Goal: Information Seeking & Learning: Learn about a topic

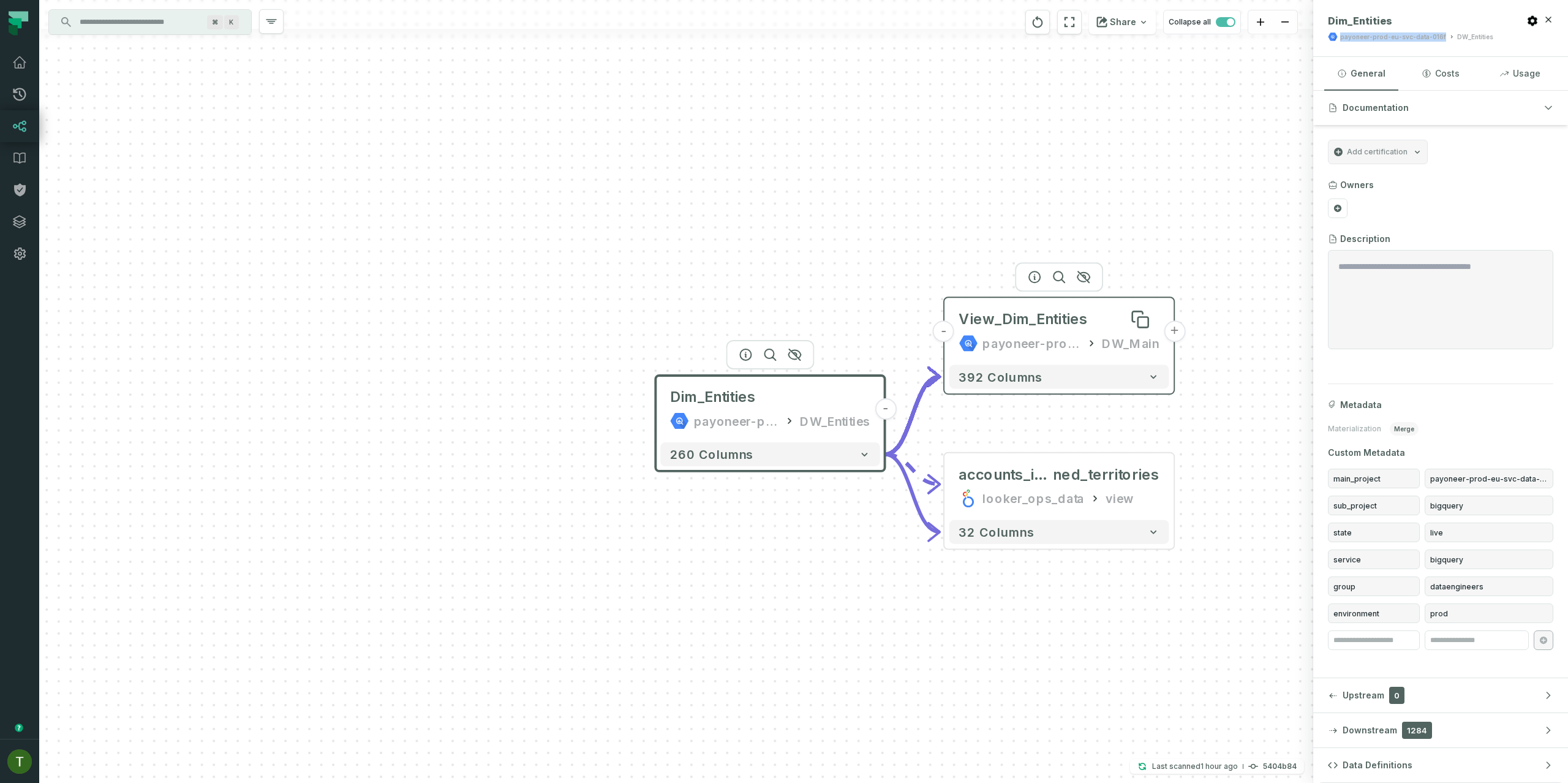
click at [975, 321] on div "View_Dim_Entities" at bounding box center [1023, 319] width 129 height 19
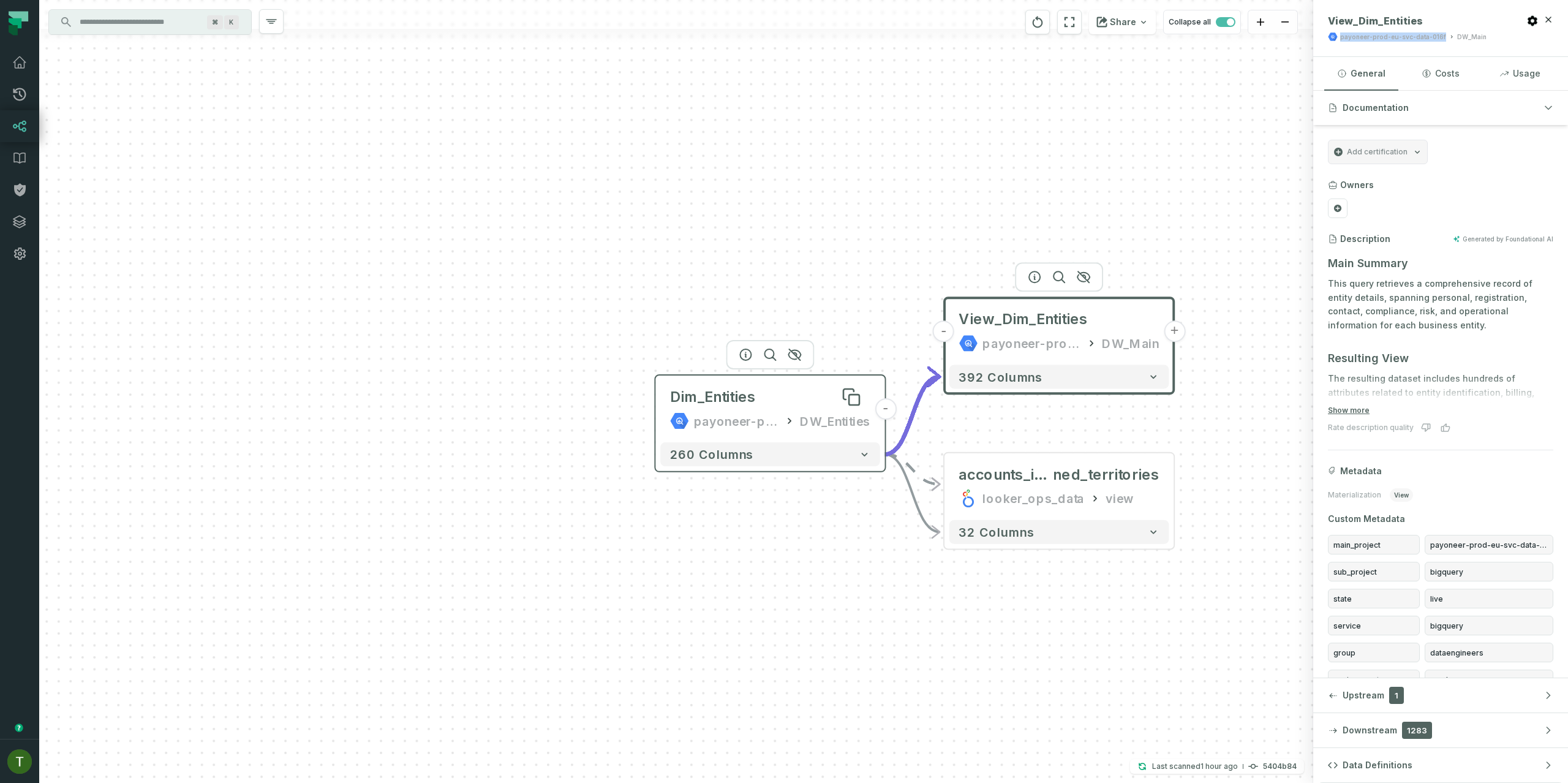
click at [718, 387] on div "Dim_Entities" at bounding box center [713, 396] width 85 height 19
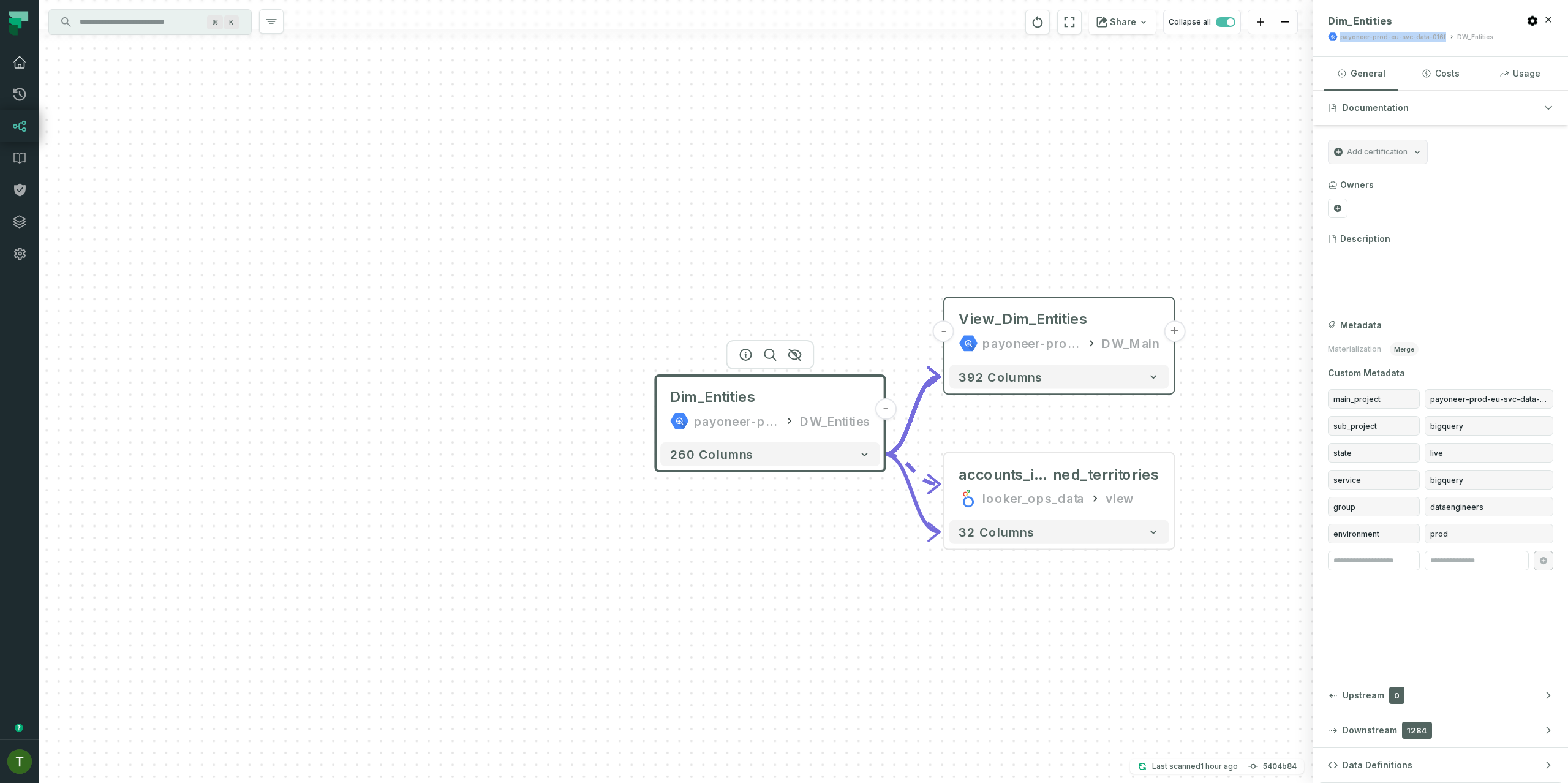
click at [7, 68] on link "Dashboard" at bounding box center [20, 62] width 39 height 32
click at [13, 64] on icon at bounding box center [20, 62] width 15 height 15
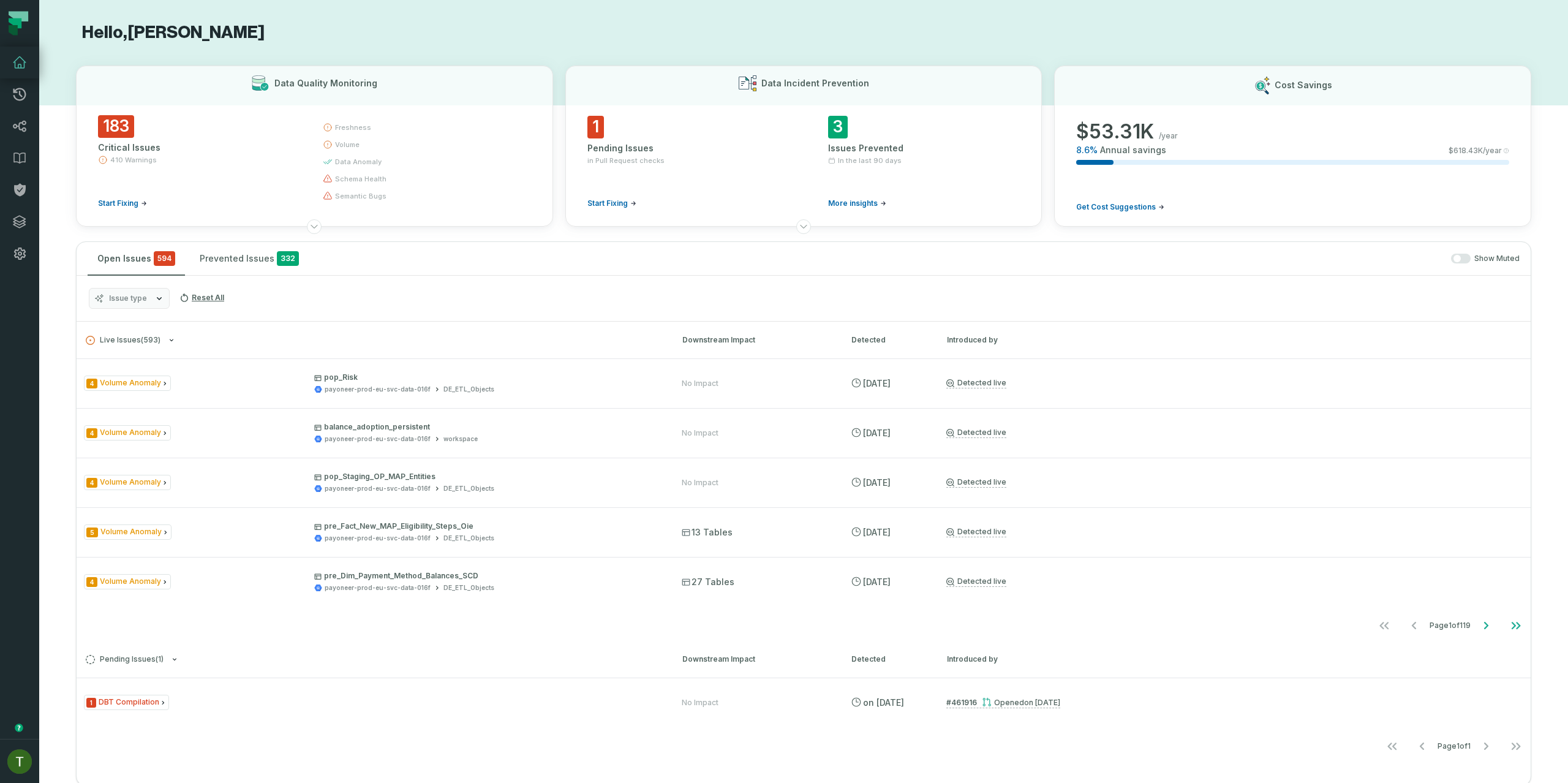
click at [112, 290] on button "Issue type" at bounding box center [129, 297] width 81 height 21
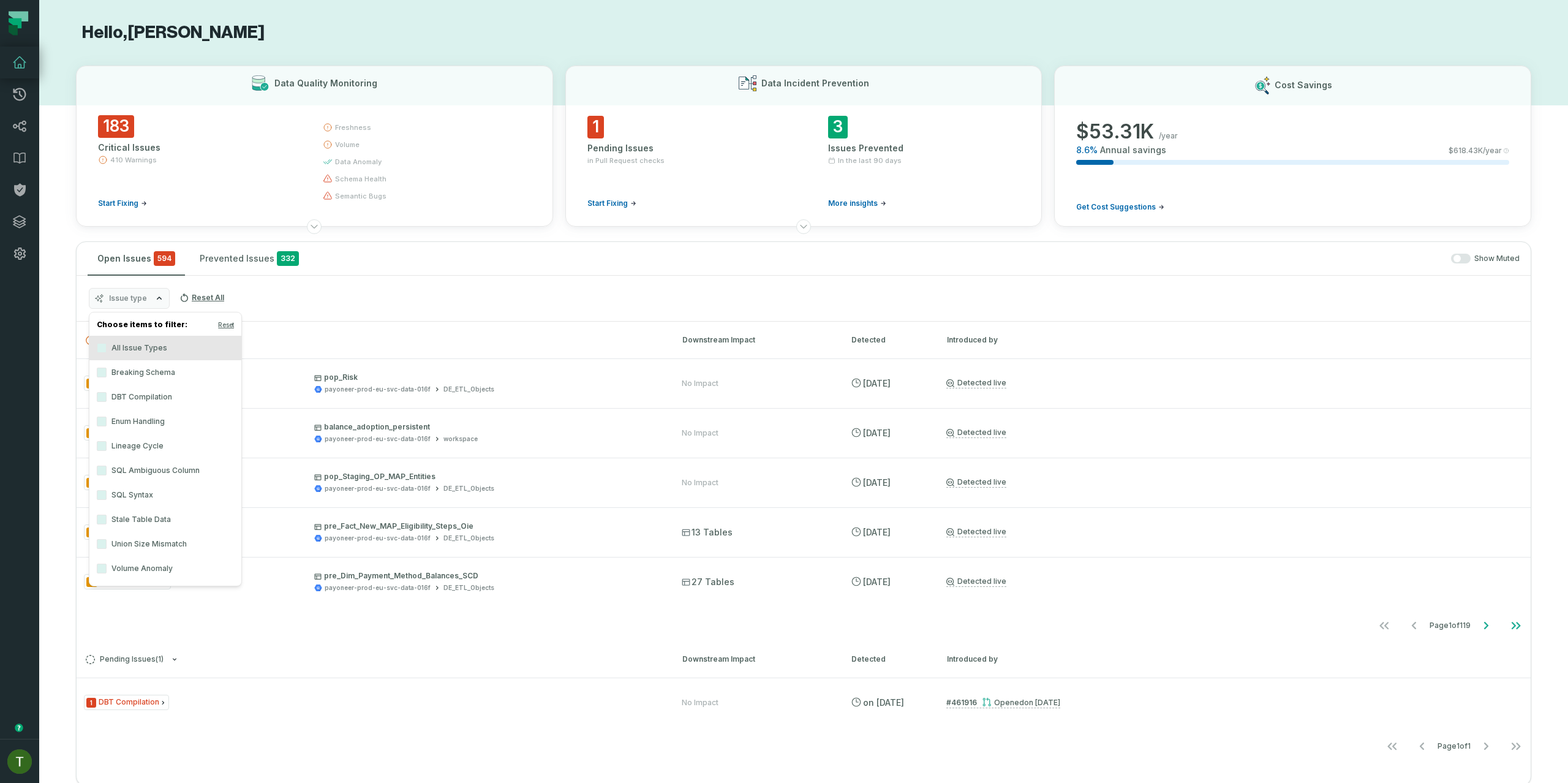
click at [148, 440] on label "Lineage Cycle" at bounding box center [165, 446] width 152 height 25
click at [107, 441] on button "Lineage Cycle" at bounding box center [102, 446] width 10 height 10
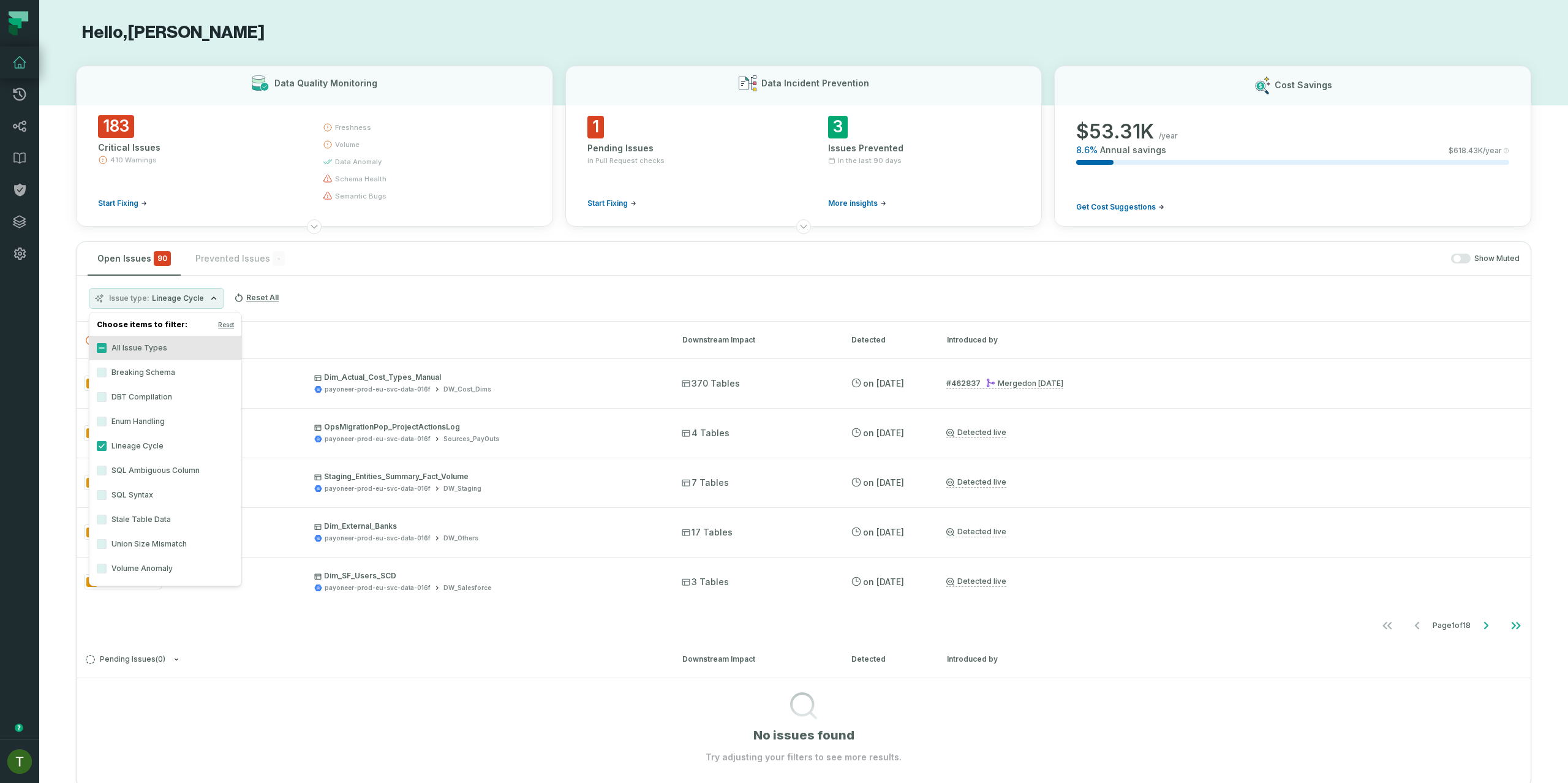
click at [373, 302] on div "Issue type Lineage Cycle Reset All" at bounding box center [804, 298] width 1455 height 46
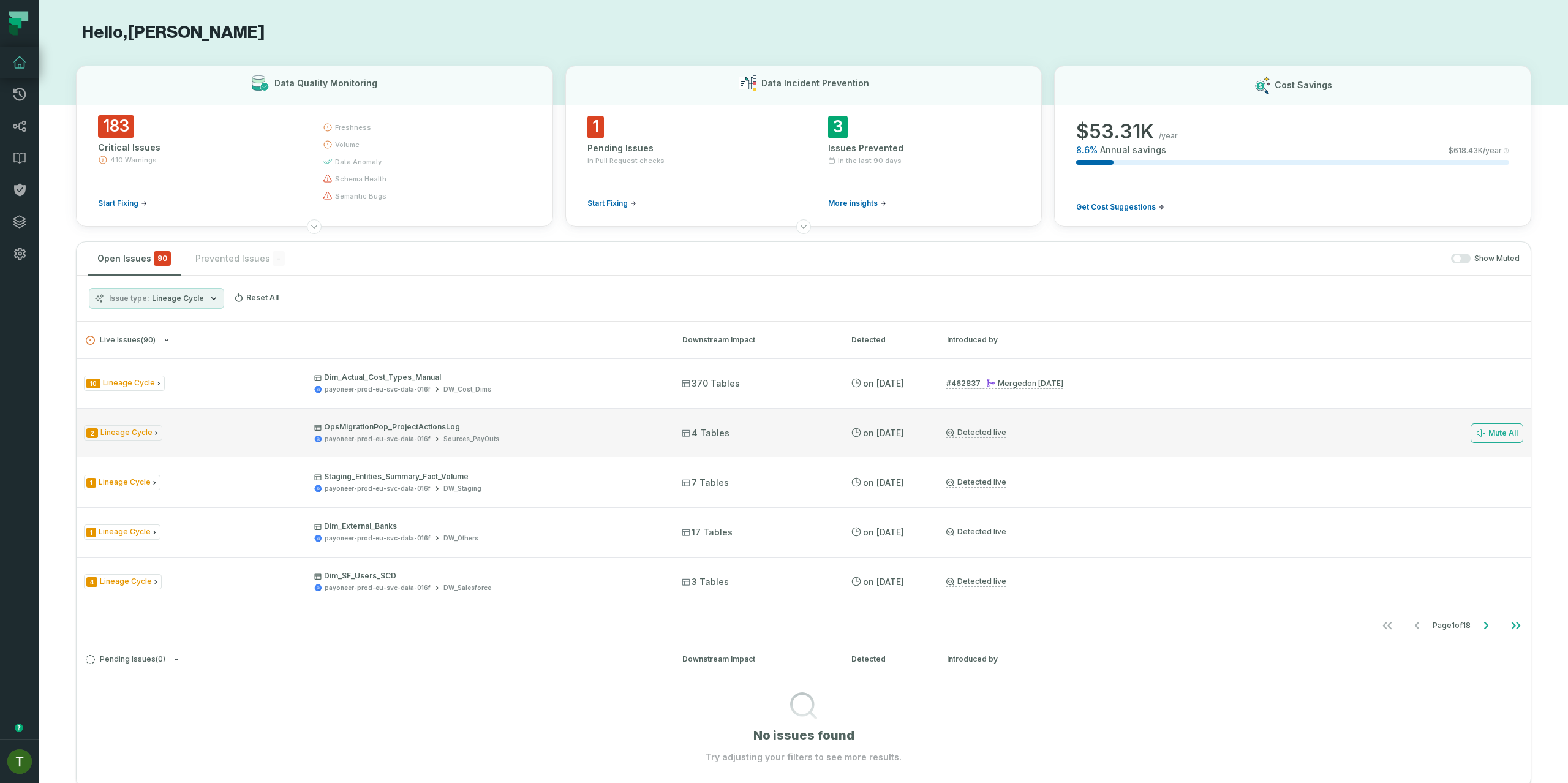
click at [411, 444] on div "2 Lineage Cycle OpsMigrationPop_ProjectActionsLog payoneer-prod-eu-svc-data-016…" at bounding box center [804, 432] width 1455 height 49
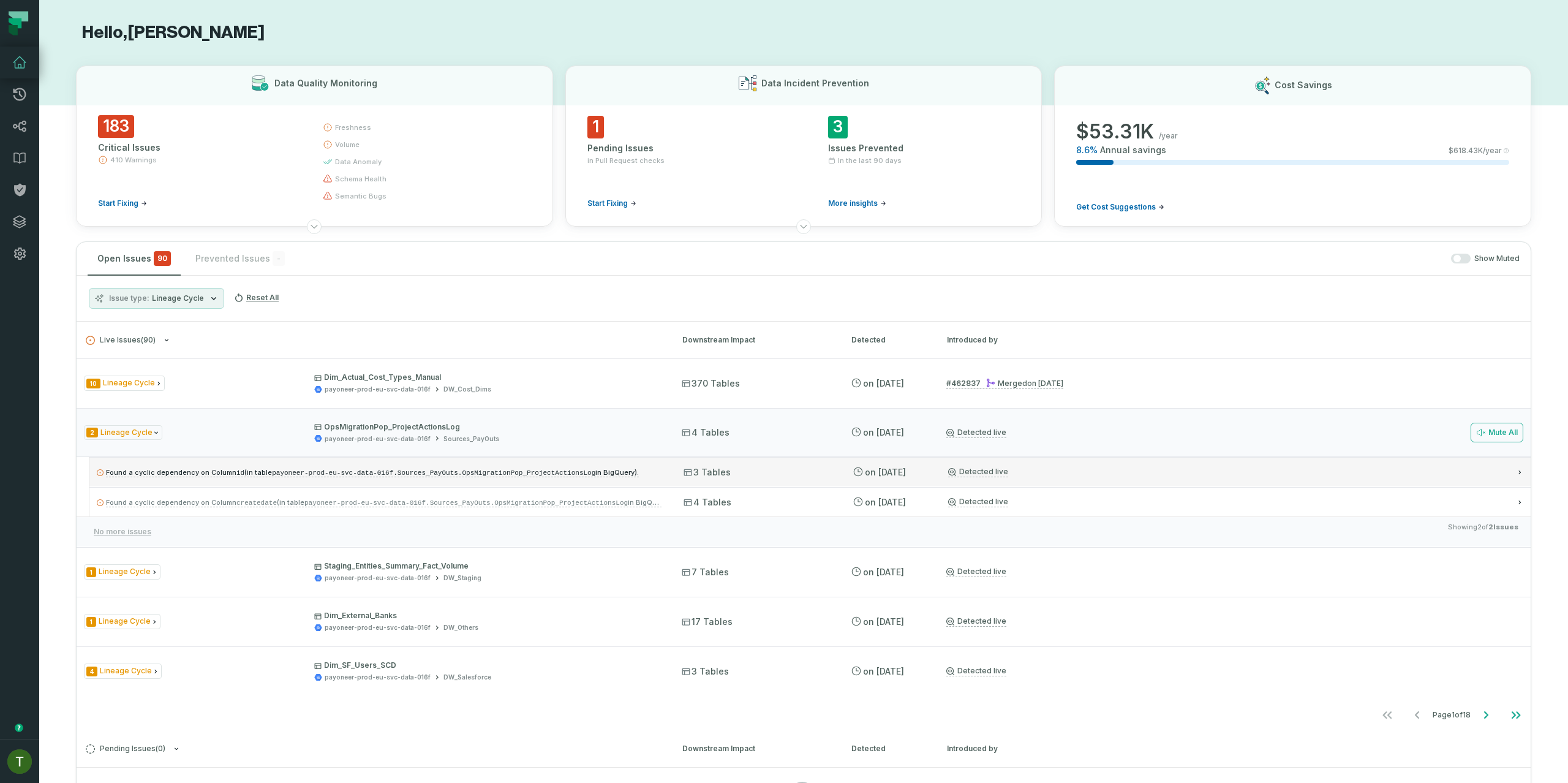
click at [343, 472] on code "payoneer-prod-eu-svc-data-016f.Sources_PayOuts.OpsMigrationPop_ProjectActionsLog" at bounding box center [434, 472] width 324 height 7
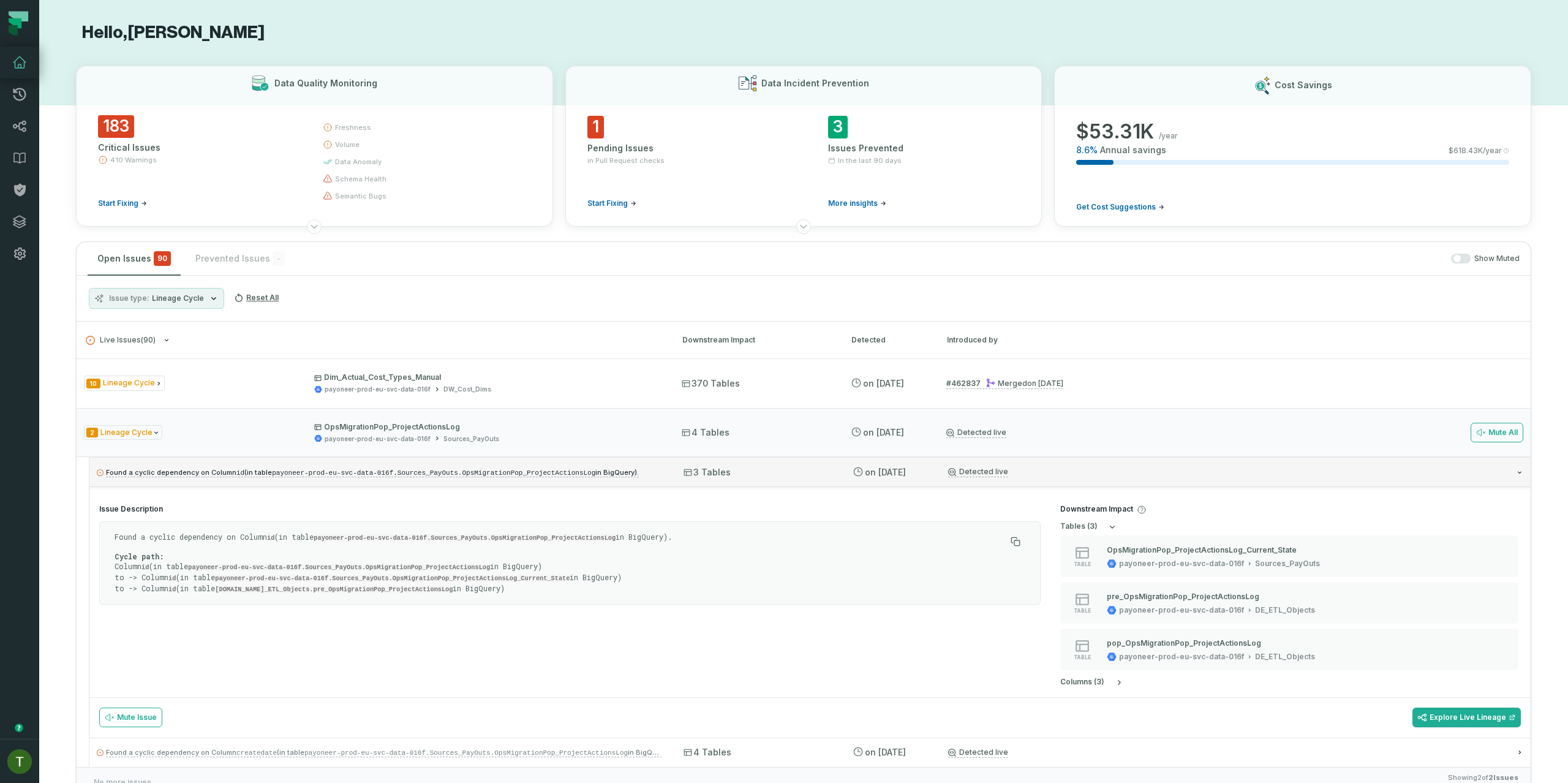
click at [486, 476] on link "Found a cyclic dependency on Column id (in table payoneer-prod-eu-svc-data-016f…" at bounding box center [372, 472] width 533 height 10
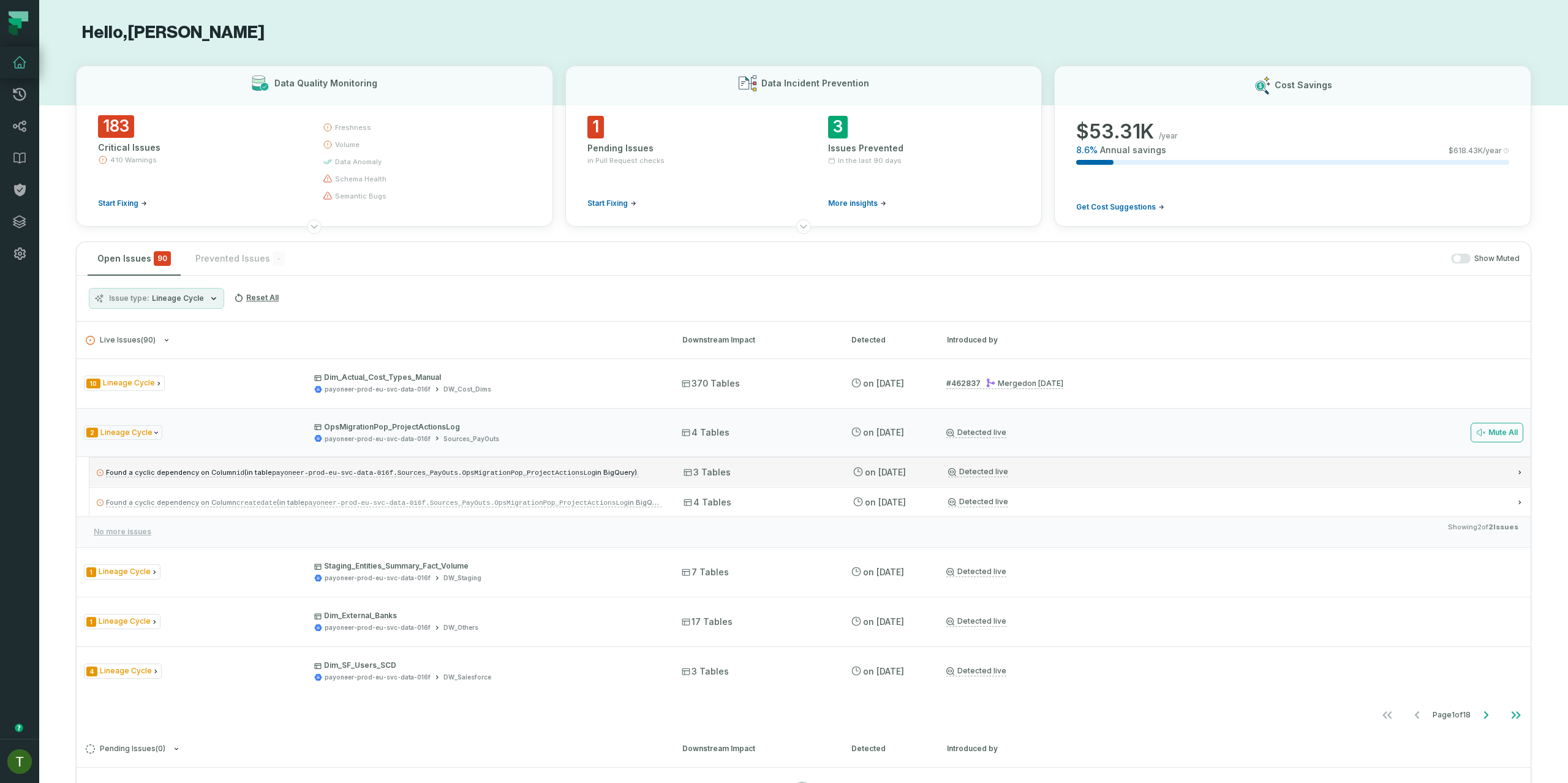
click at [482, 477] on link "Found a cyclic dependency on Column id (in table payoneer-prod-eu-svc-data-016f…" at bounding box center [372, 472] width 533 height 10
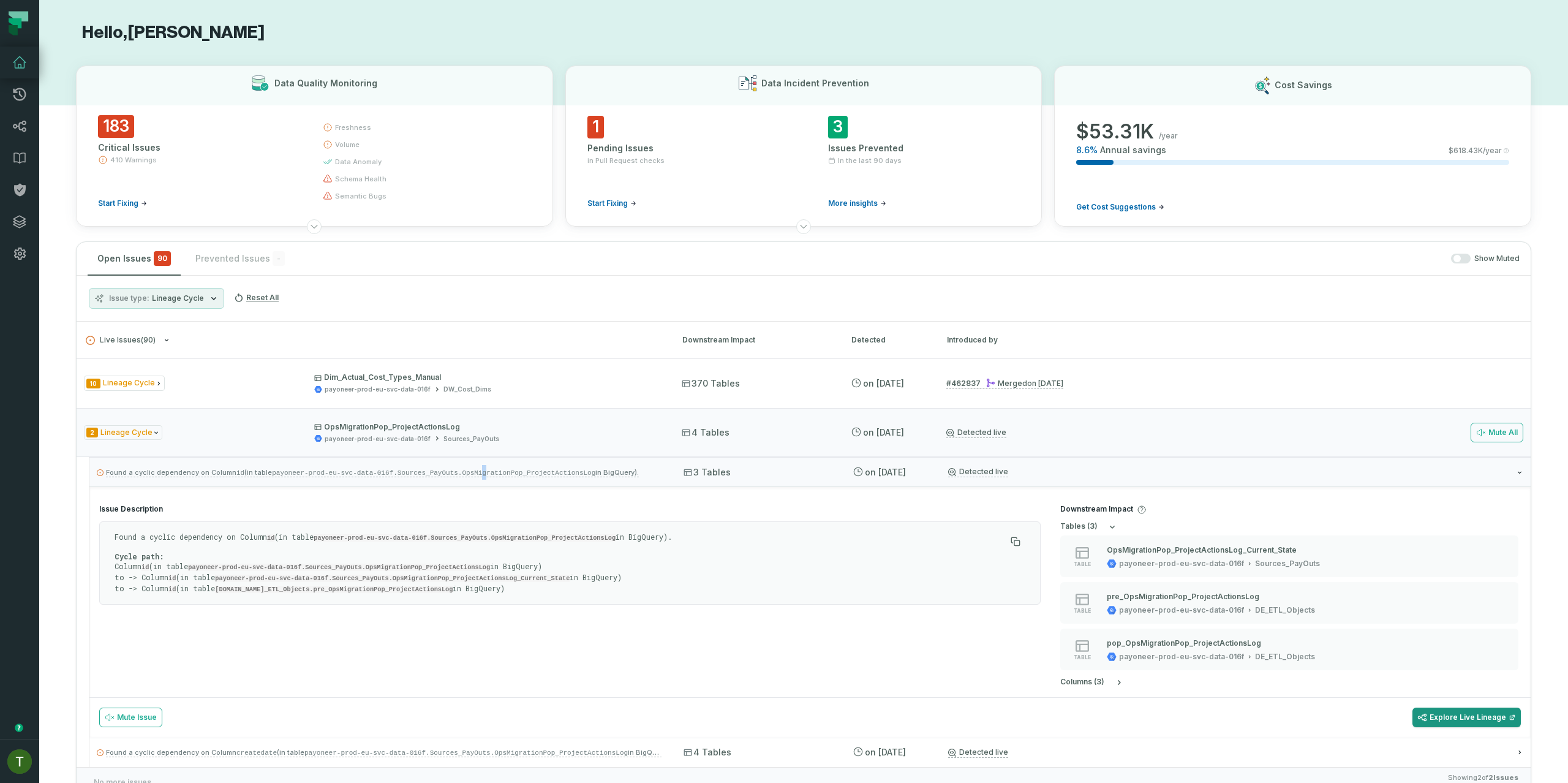
click at [1449, 720] on link "Explore Live Lineage" at bounding box center [1467, 717] width 108 height 20
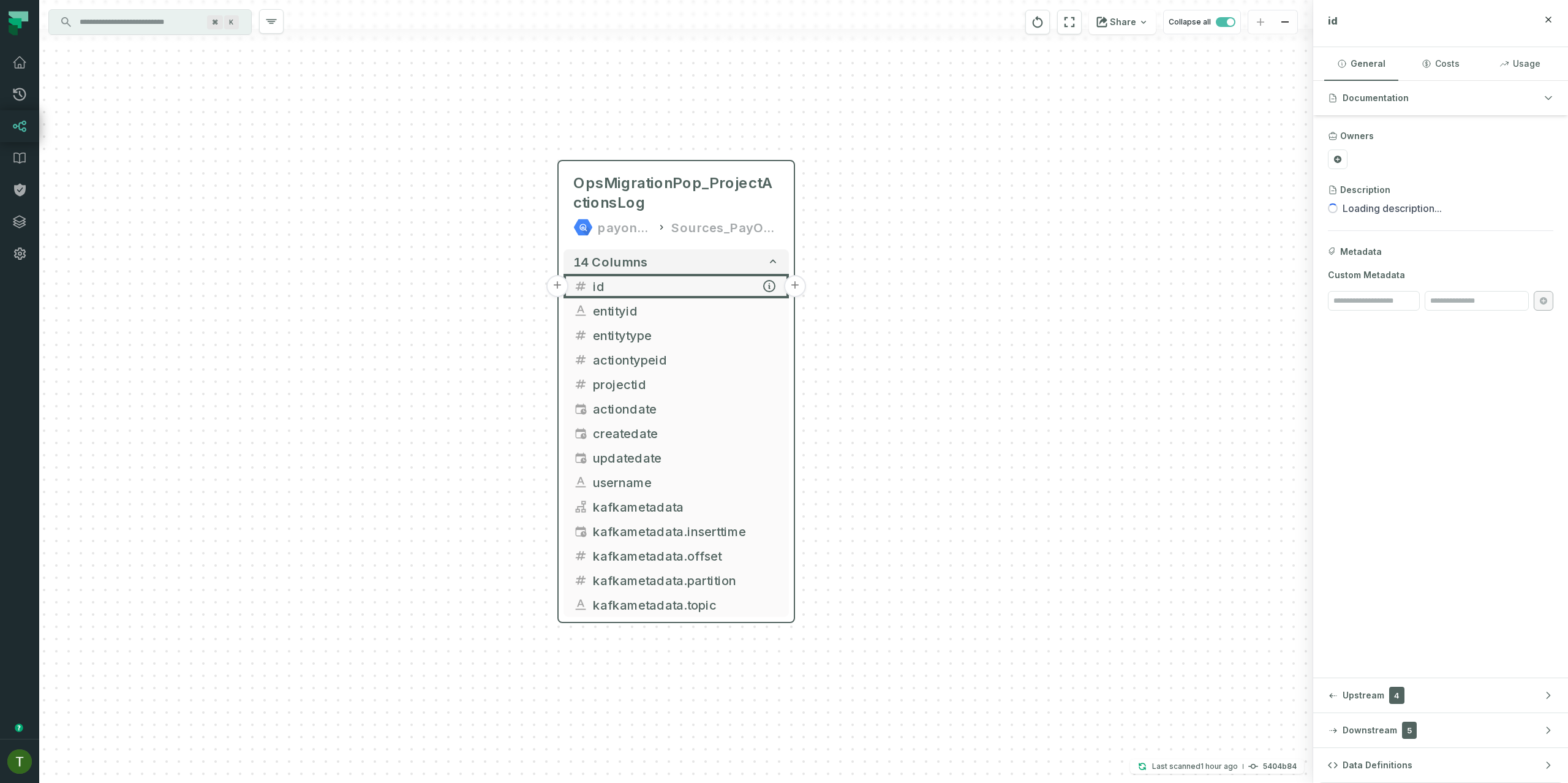
click at [796, 288] on button "+" at bounding box center [795, 286] width 22 height 22
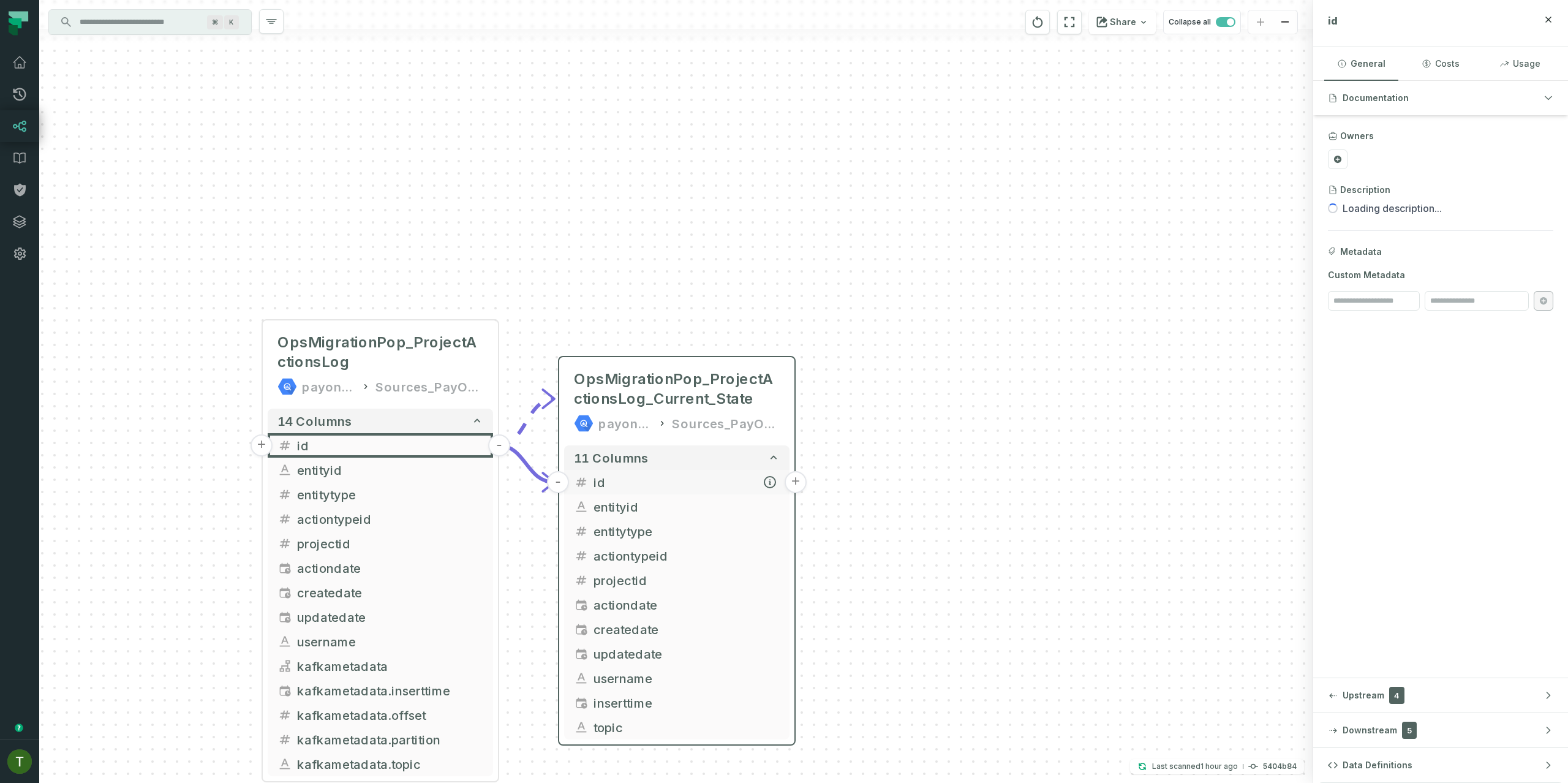
click at [793, 483] on button "+" at bounding box center [796, 481] width 22 height 22
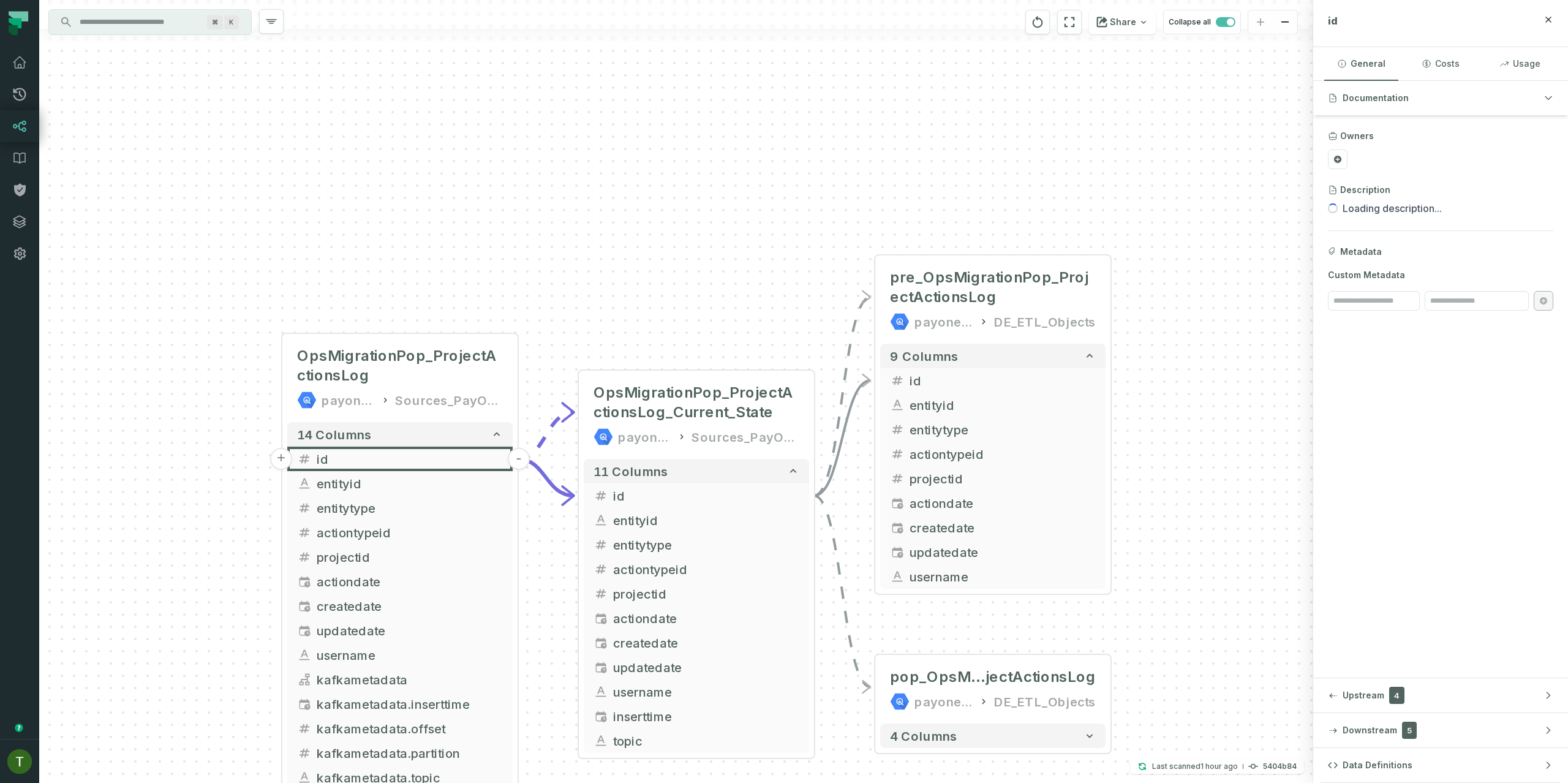
drag, startPoint x: 499, startPoint y: 306, endPoint x: 804, endPoint y: 273, distance: 306.8
click at [804, 273] on div "+ pre_OpsMigrationPop_ProjectActionsLog payoneer-prod-eu-svc-data-016f DE_ETL_O…" at bounding box center [676, 391] width 1275 height 783
click at [267, 454] on div "+ pre_OpsMigrationPop_ProjectActionsLog payoneer-prod-eu-svc-data-016f DE_ETL_O…" at bounding box center [676, 391] width 1275 height 783
click at [285, 459] on div "14 columns + id - + entityid + + entitytype + + actiontypeid + + projectid + + …" at bounding box center [400, 606] width 235 height 377
click at [294, 463] on button "id" at bounding box center [401, 458] width 225 height 25
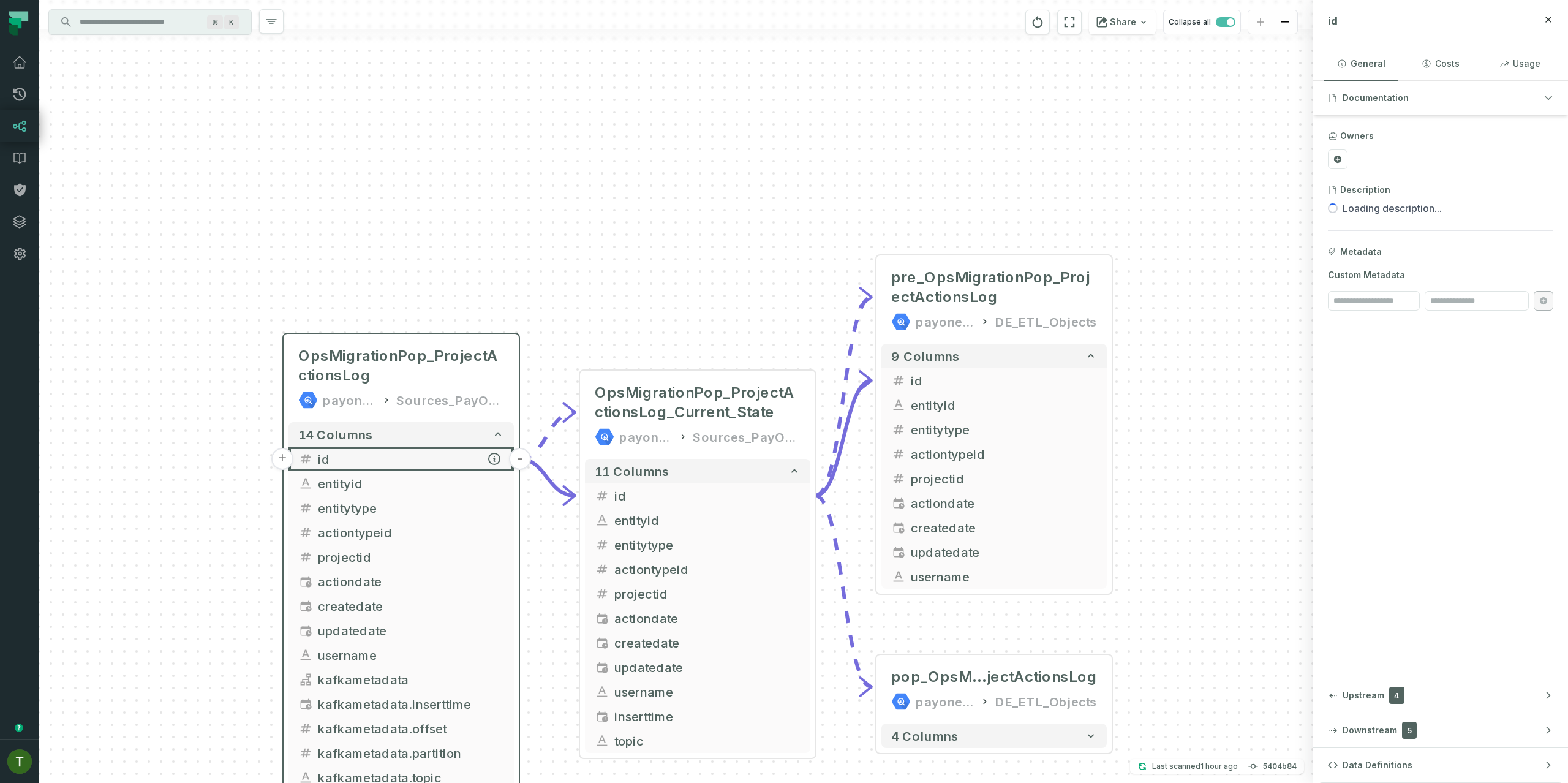
click at [286, 461] on button "+" at bounding box center [282, 458] width 22 height 22
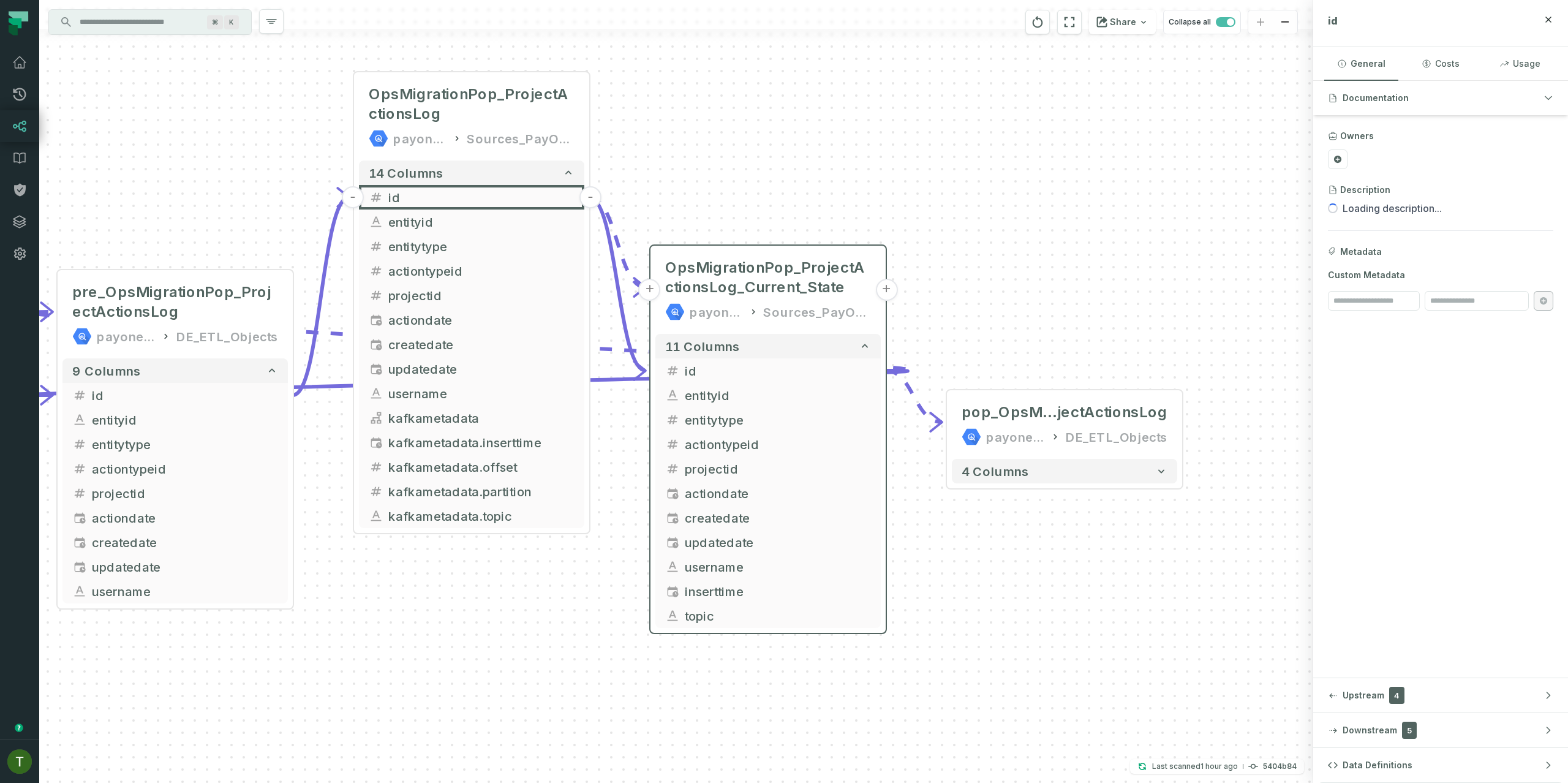
drag, startPoint x: 756, startPoint y: 503, endPoint x: 855, endPoint y: 235, distance: 285.7
click at [855, 228] on div "+ pre_OpsMigrationPop_ProjectActionsLog payoneer-prod-eu-svc-data-016f DE_ETL_O…" at bounding box center [676, 391] width 1275 height 783
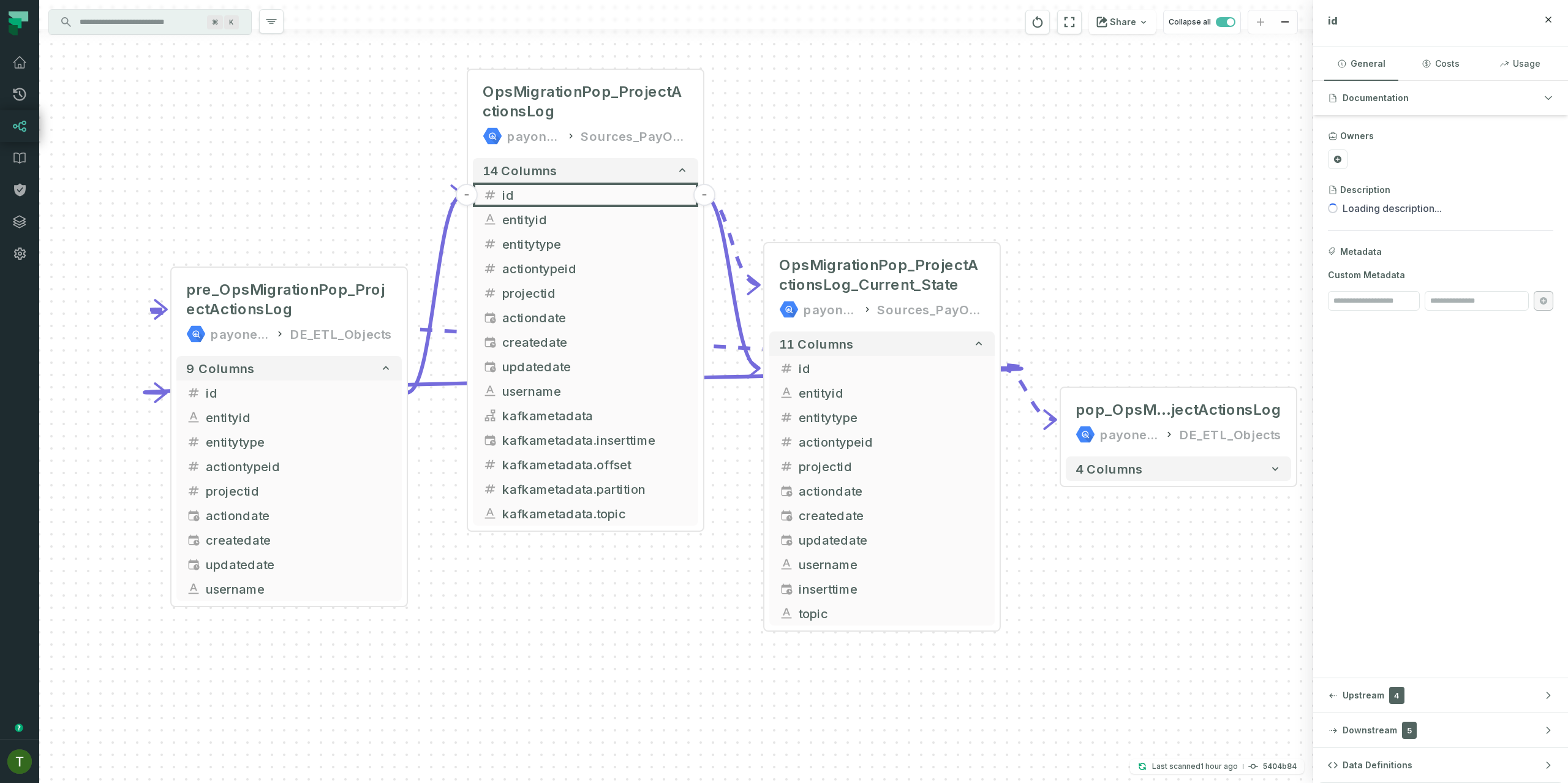
drag, startPoint x: 867, startPoint y: 134, endPoint x: 944, endPoint y: 150, distance: 78.6
click at [946, 146] on div "+ pre_OpsMigrationPop_ProjectActionsLog payoneer-prod-eu-svc-data-016f DE_ETL_O…" at bounding box center [676, 391] width 1275 height 783
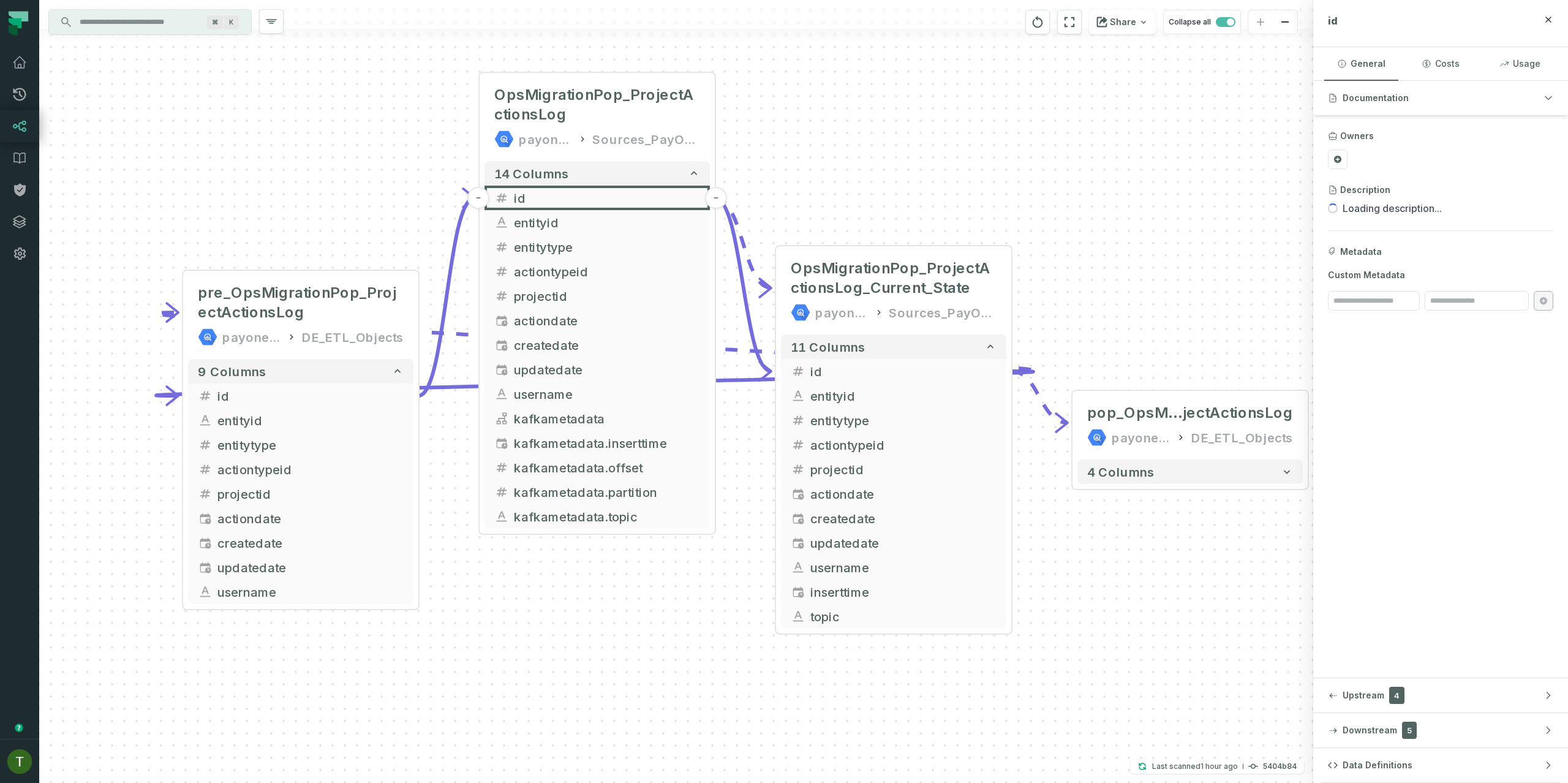
click at [920, 115] on div "+ pre_OpsMigrationPop_ProjectActionsLog payoneer-prod-eu-svc-data-016f DE_ETL_O…" at bounding box center [676, 391] width 1275 height 783
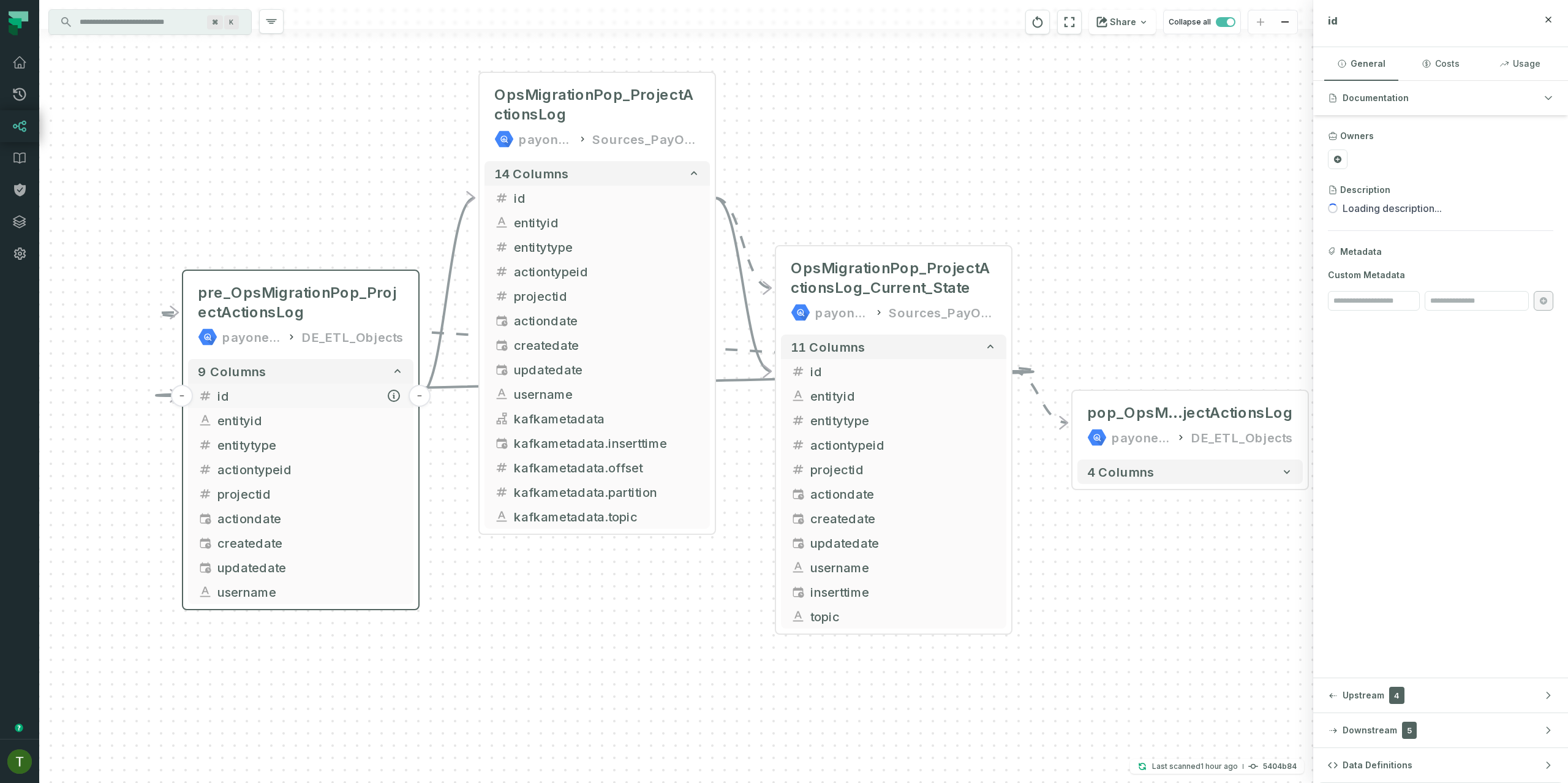
click at [311, 392] on span "id" at bounding box center [311, 395] width 187 height 18
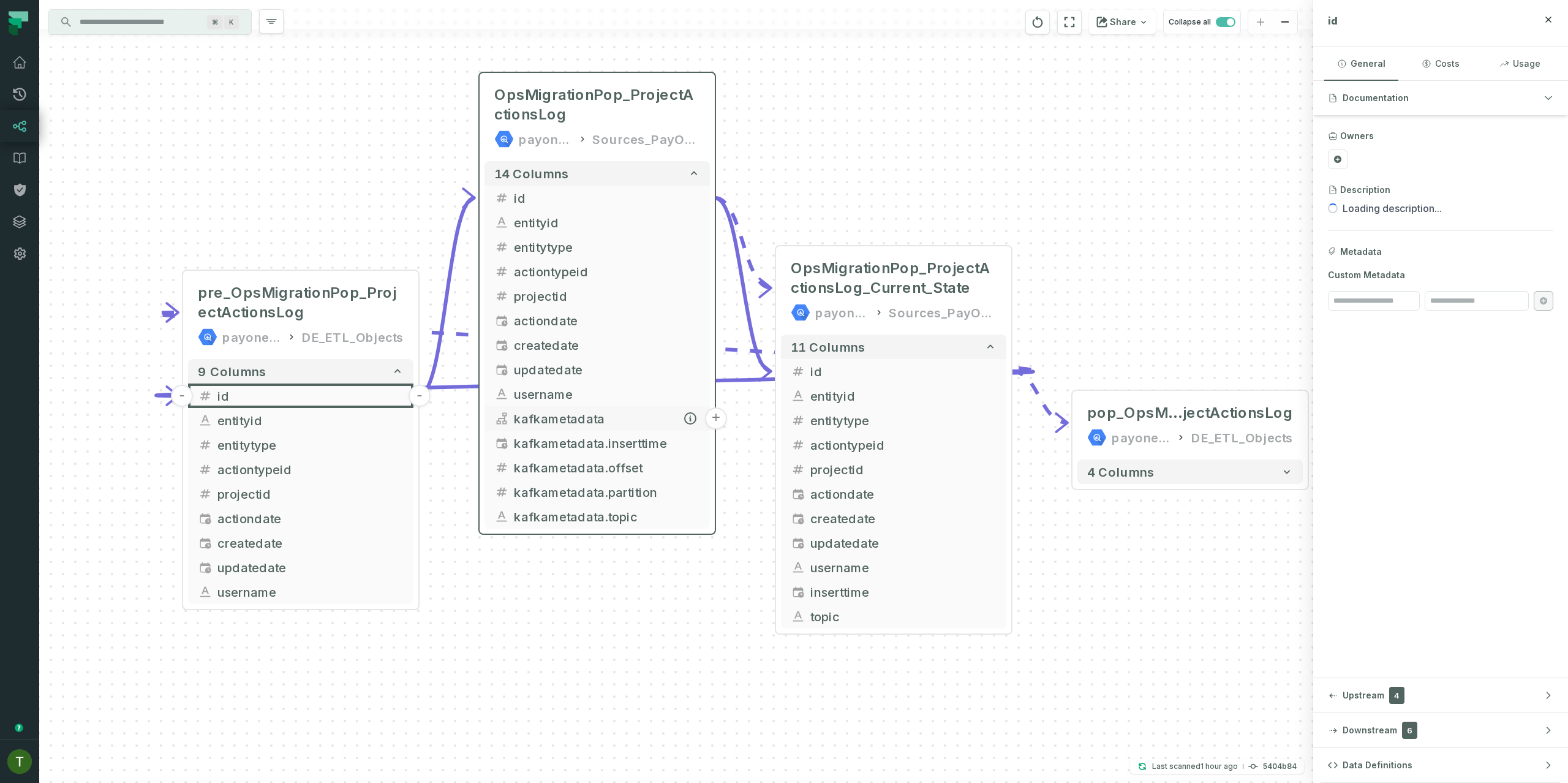
click at [716, 412] on button "+" at bounding box center [716, 418] width 22 height 22
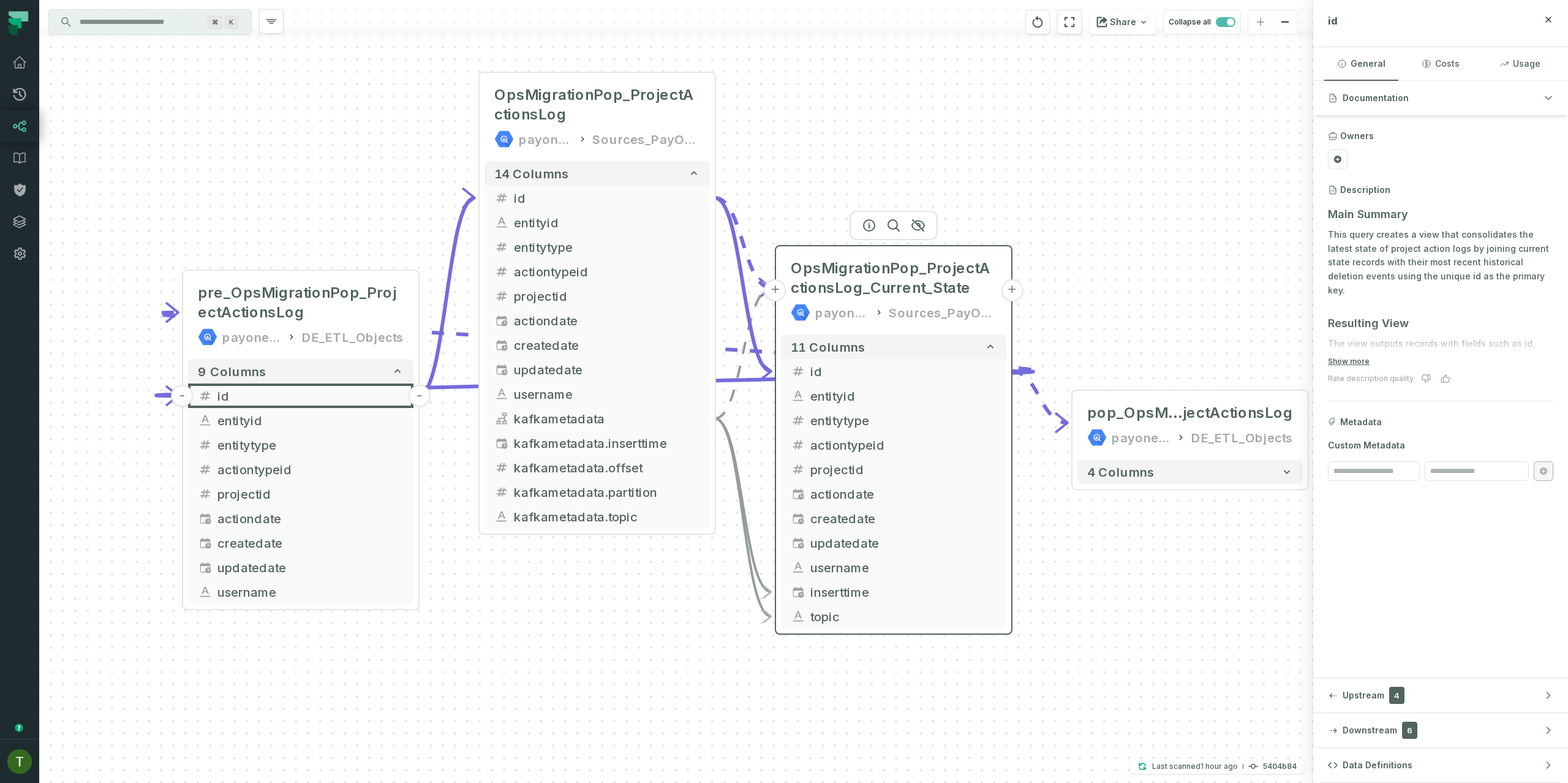
click at [913, 253] on div "OpsMigrationPop_ProjectActionsLog_Current_State payoneer-prod-eu-svc-data-016f …" at bounding box center [893, 290] width 225 height 78
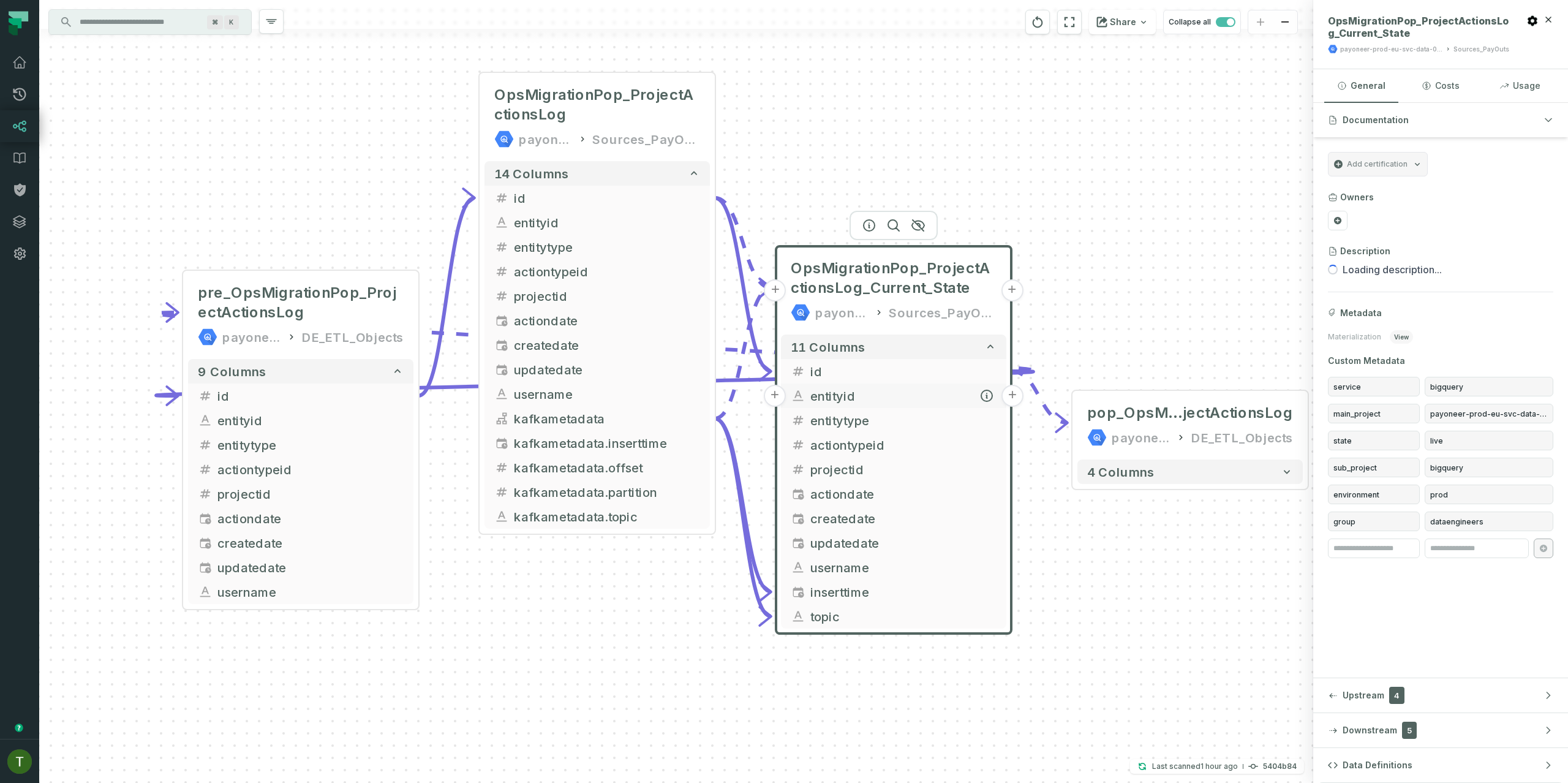
click at [1007, 398] on button "+" at bounding box center [1012, 395] width 22 height 22
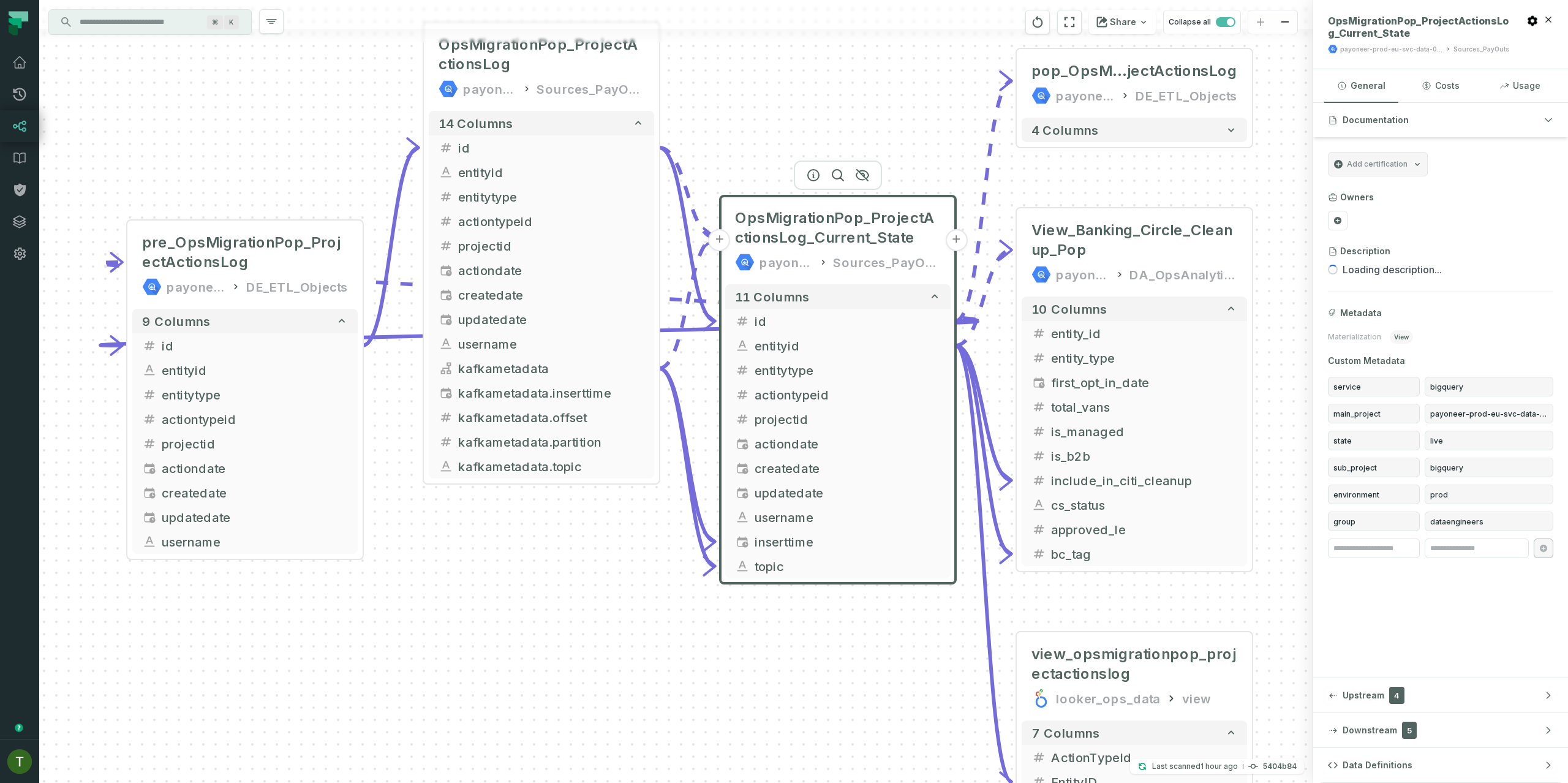
drag, startPoint x: 874, startPoint y: 458, endPoint x: 1331, endPoint y: 374, distance: 464.7
click at [1331, 374] on div "+ View_Banking_Circle_Cleanup_Pop payoneer-prod-eu-svc-data-016f DA_OpsAnalytic…" at bounding box center [804, 391] width 1529 height 783
click at [793, 342] on span "entityid" at bounding box center [847, 346] width 187 height 18
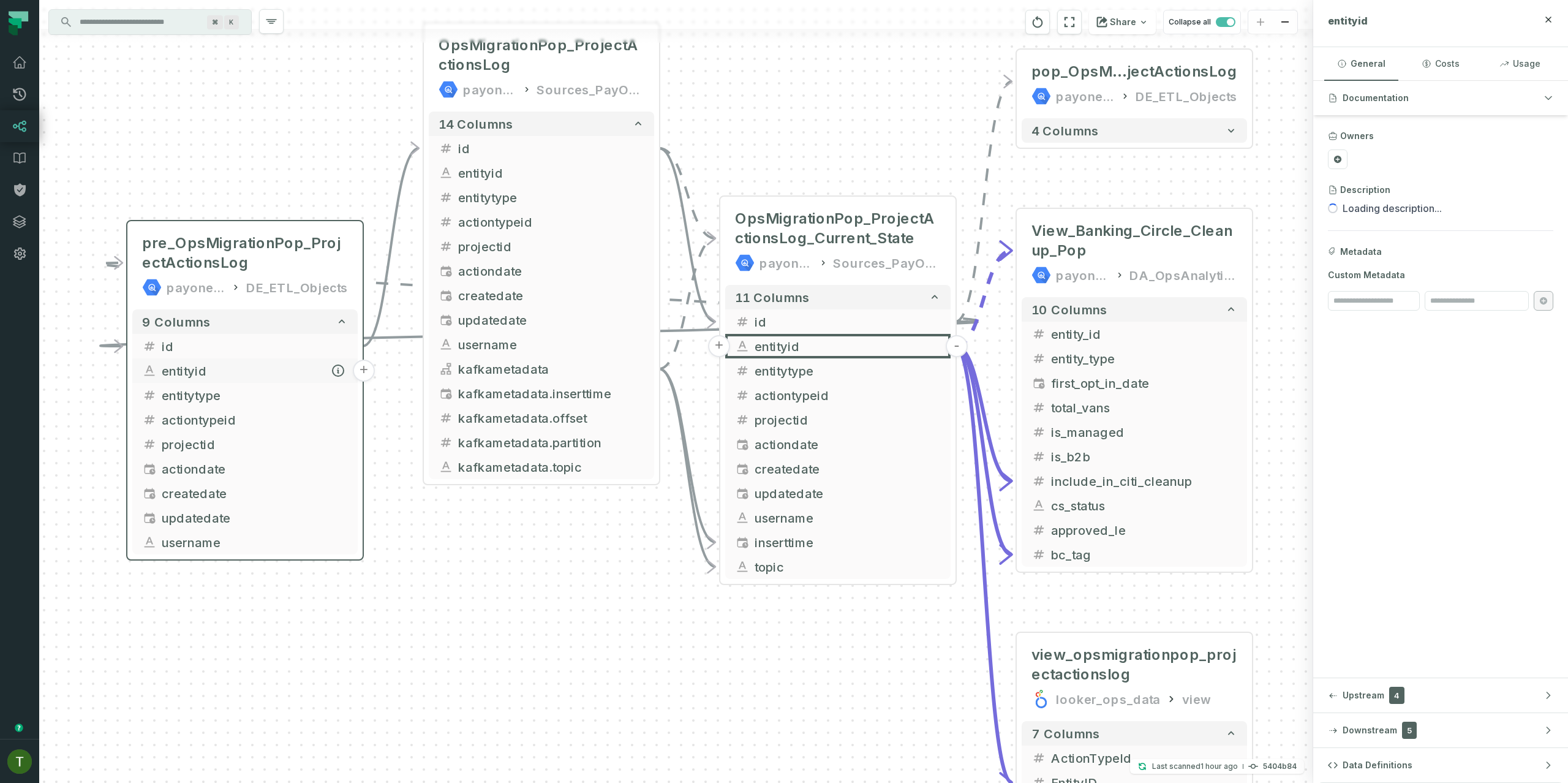
click at [368, 370] on button "+" at bounding box center [363, 371] width 22 height 22
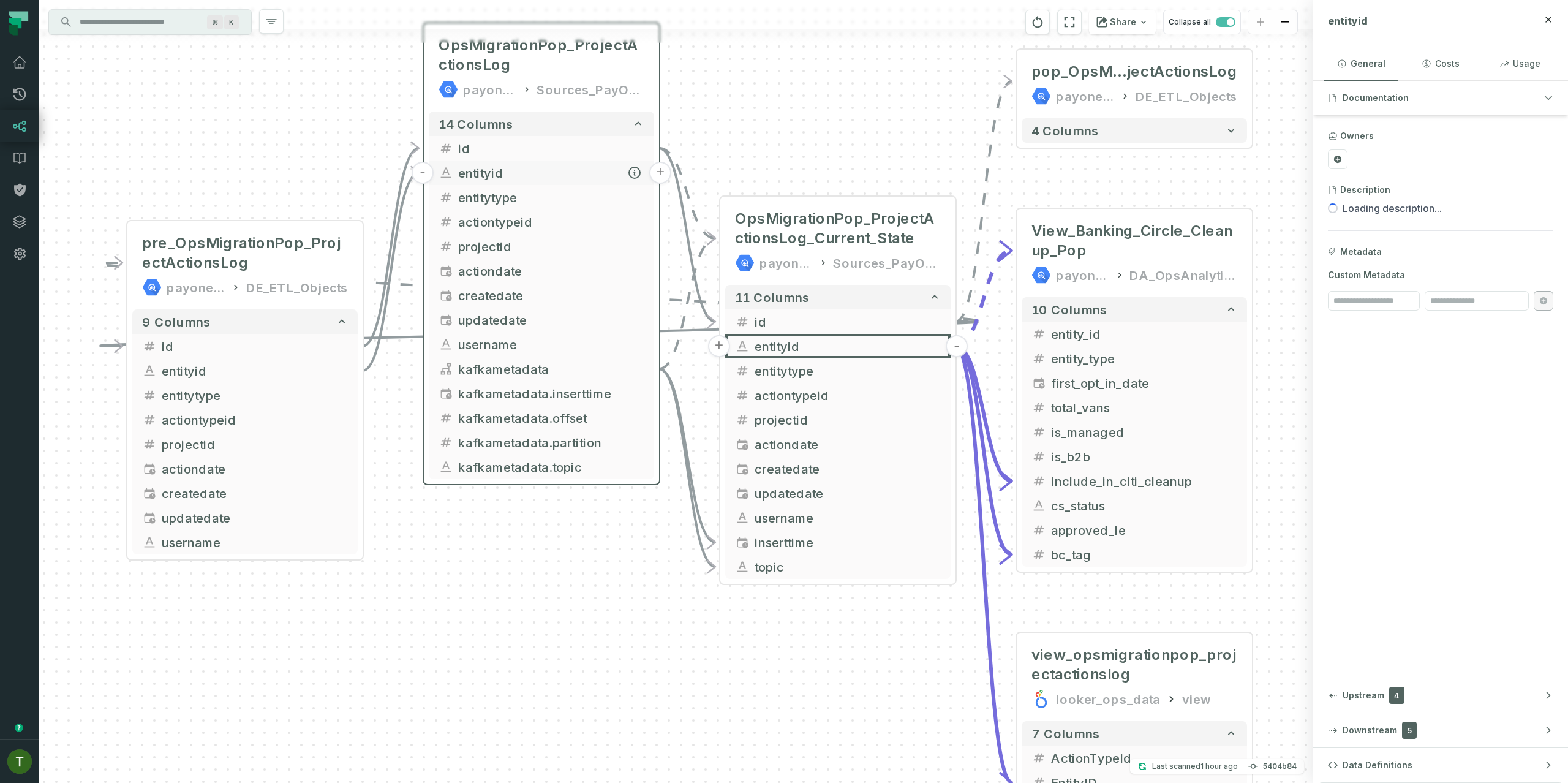
click at [658, 169] on button "+" at bounding box center [660, 173] width 22 height 22
click at [662, 175] on button "+" at bounding box center [660, 173] width 22 height 22
click at [799, 237] on span "OpsMigrationPop_ProjectActionsLog_Current_State" at bounding box center [838, 229] width 205 height 39
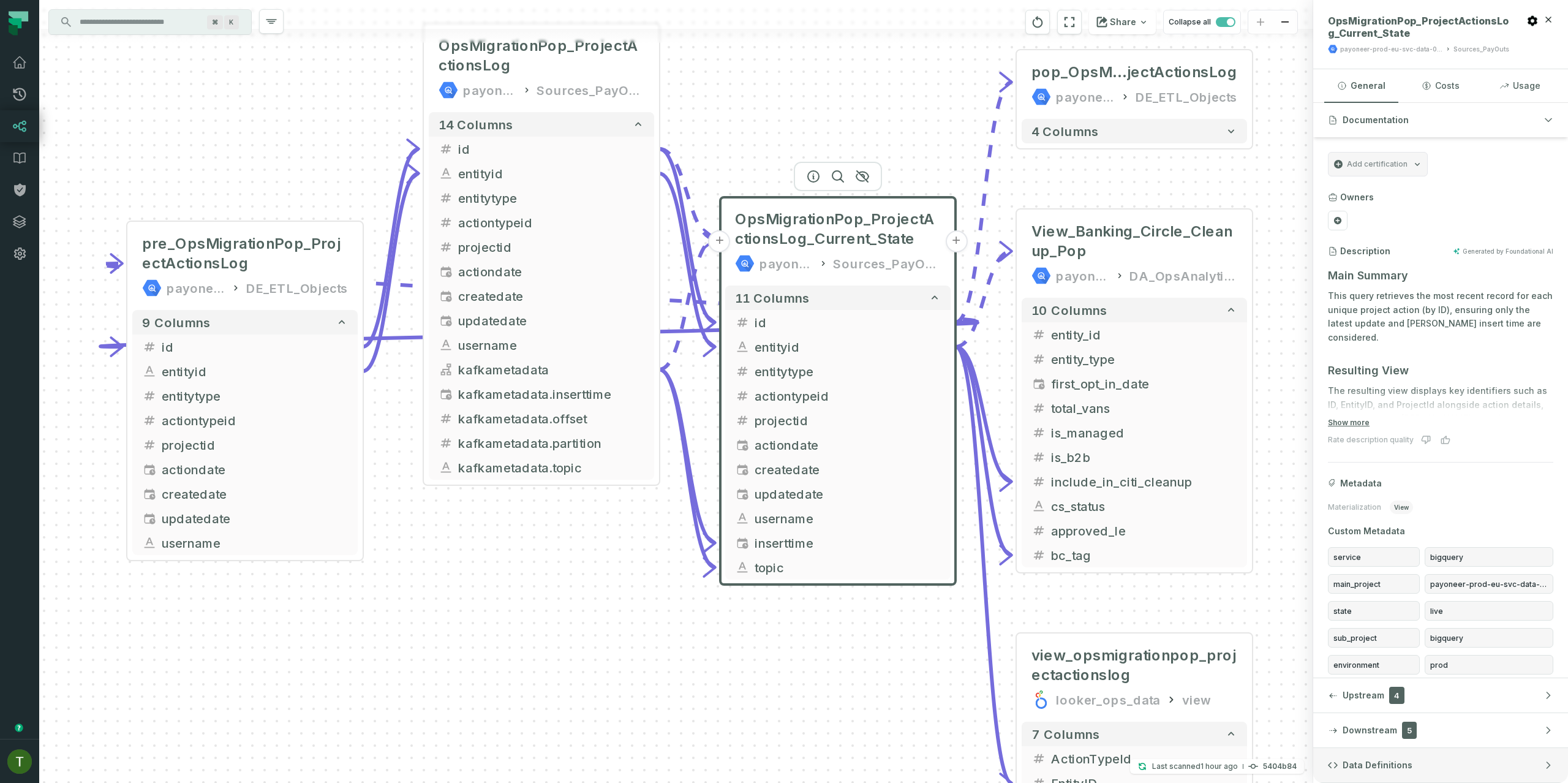
click at [1378, 767] on span "Data Definitions" at bounding box center [1377, 765] width 70 height 12
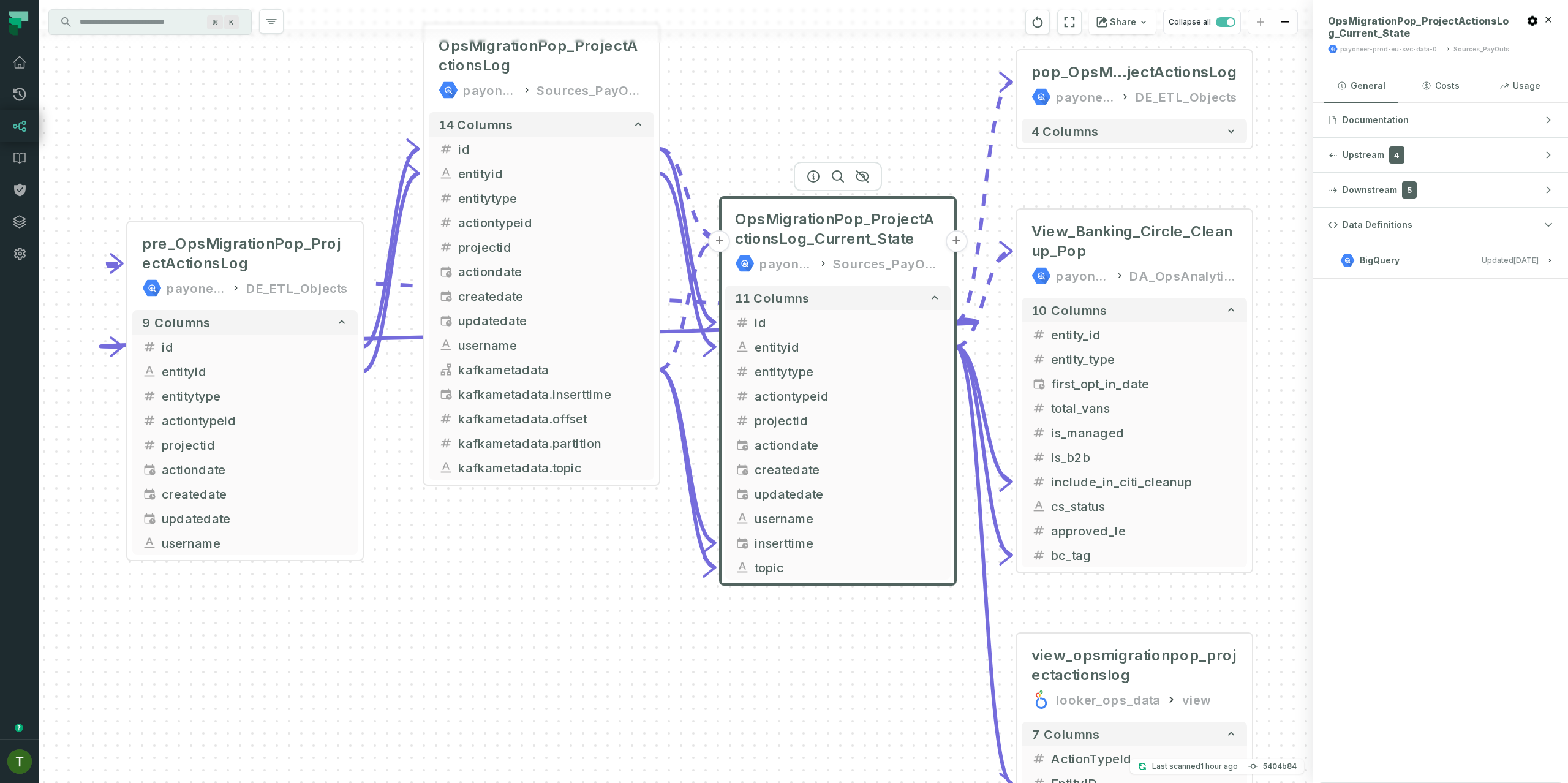
click at [1441, 264] on button "BigQuery Updated [DATE] 6:02:03 AM" at bounding box center [1441, 260] width 225 height 16
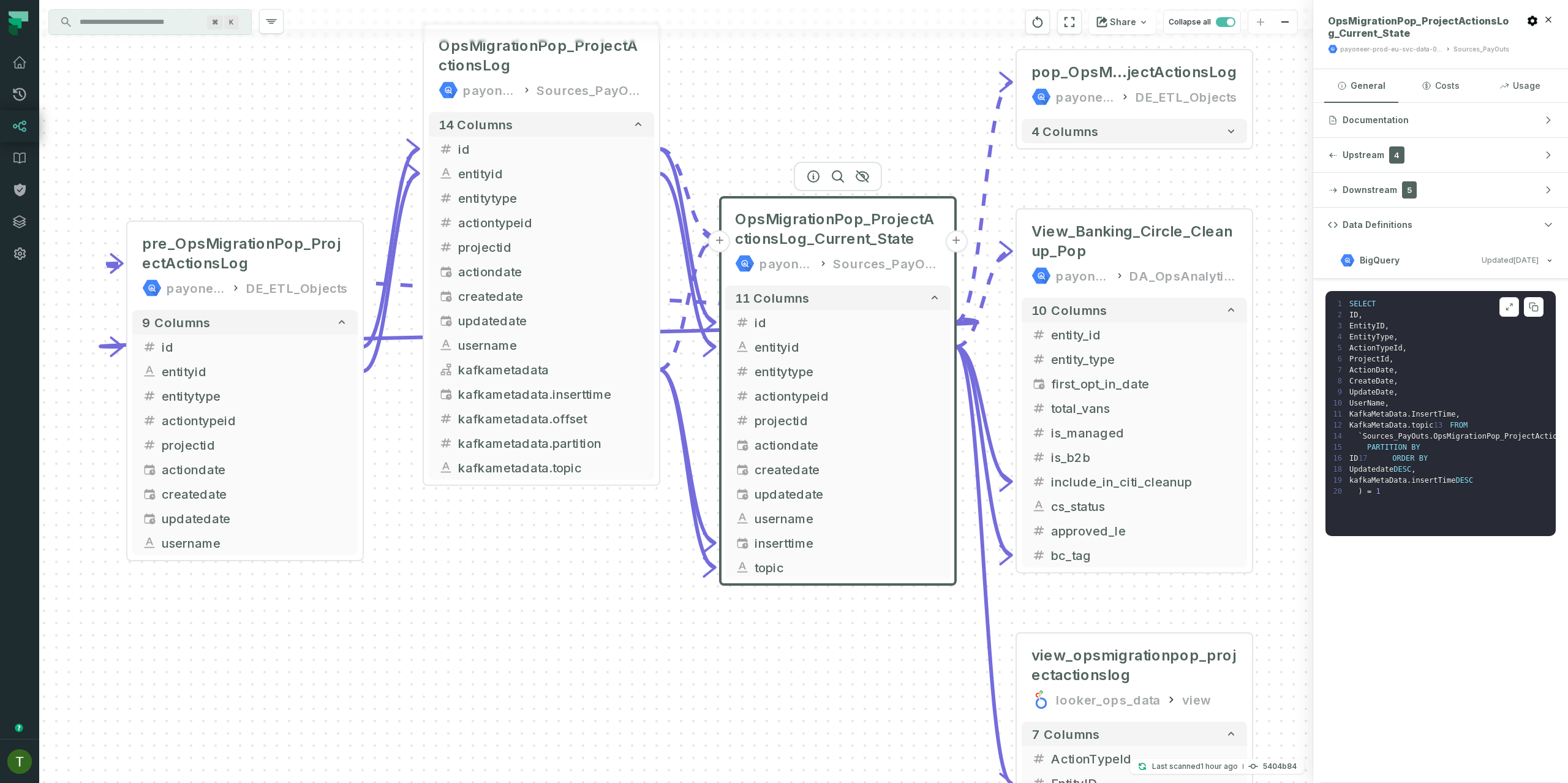
click at [1440, 456] on pre "1 SELECT 2 ID , 3 EntityID , 4 EntityType , 5 ActionTypeId , 6 ProjectId , 7 Ac…" at bounding box center [1441, 413] width 230 height 245
click at [173, 244] on span "pre_OpsMigrationPop_ProjectActionsLog" at bounding box center [245, 254] width 205 height 39
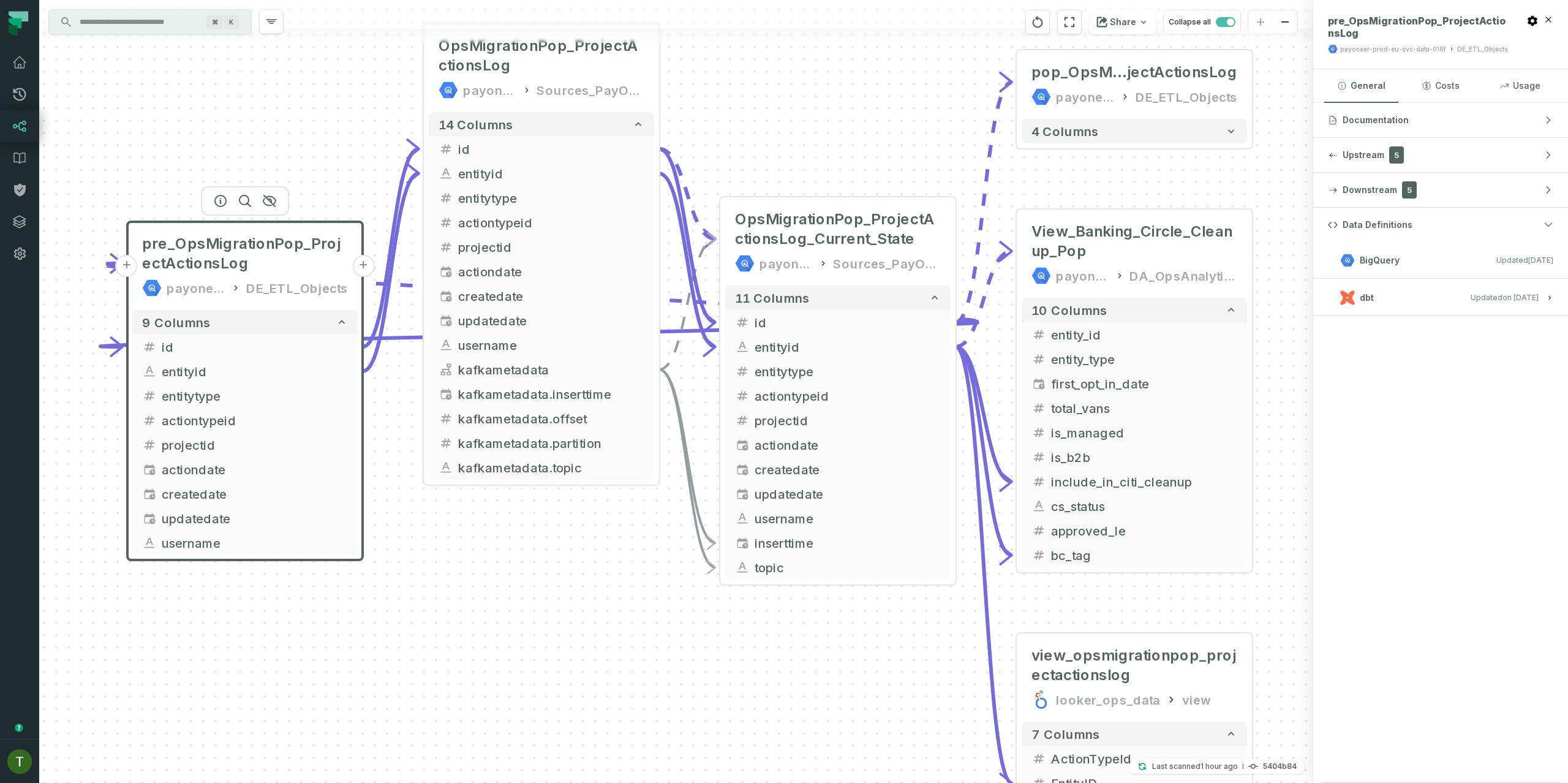
click at [1515, 289] on button "dbt Updated [DATE] 12:26:27 PM" at bounding box center [1441, 297] width 225 height 16
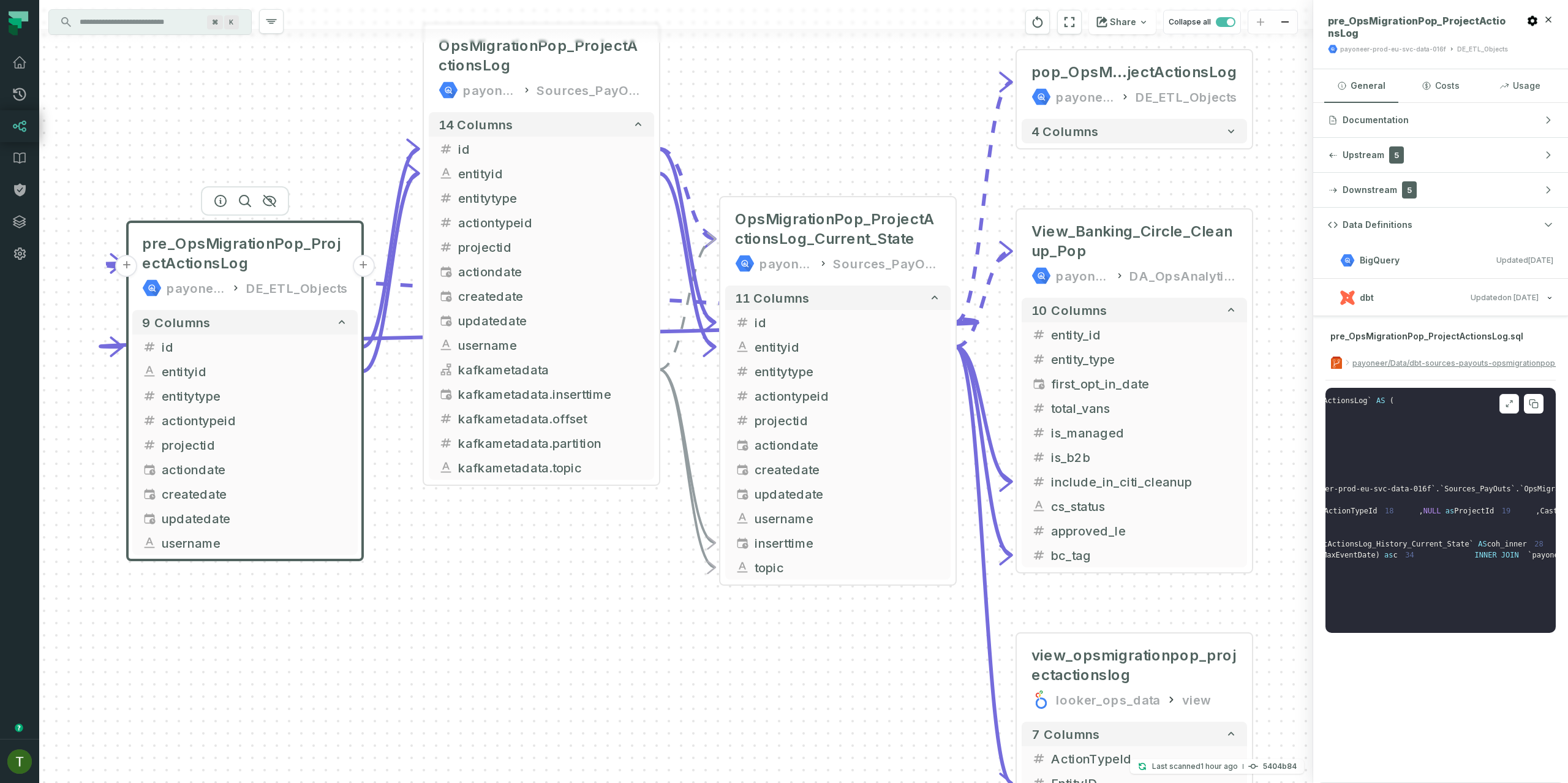
scroll to position [176, 435]
click at [1504, 517] on pre "1 CREATE VIEW ` payoneer-prod-eu-svc-data-016f ` . ` DE_ETL_Objects ` . ` pre_O…" at bounding box center [1441, 510] width 230 height 245
click at [1505, 540] on span "coh_inner" at bounding box center [1505, 544] width 39 height 8
copy span "coh_inner"
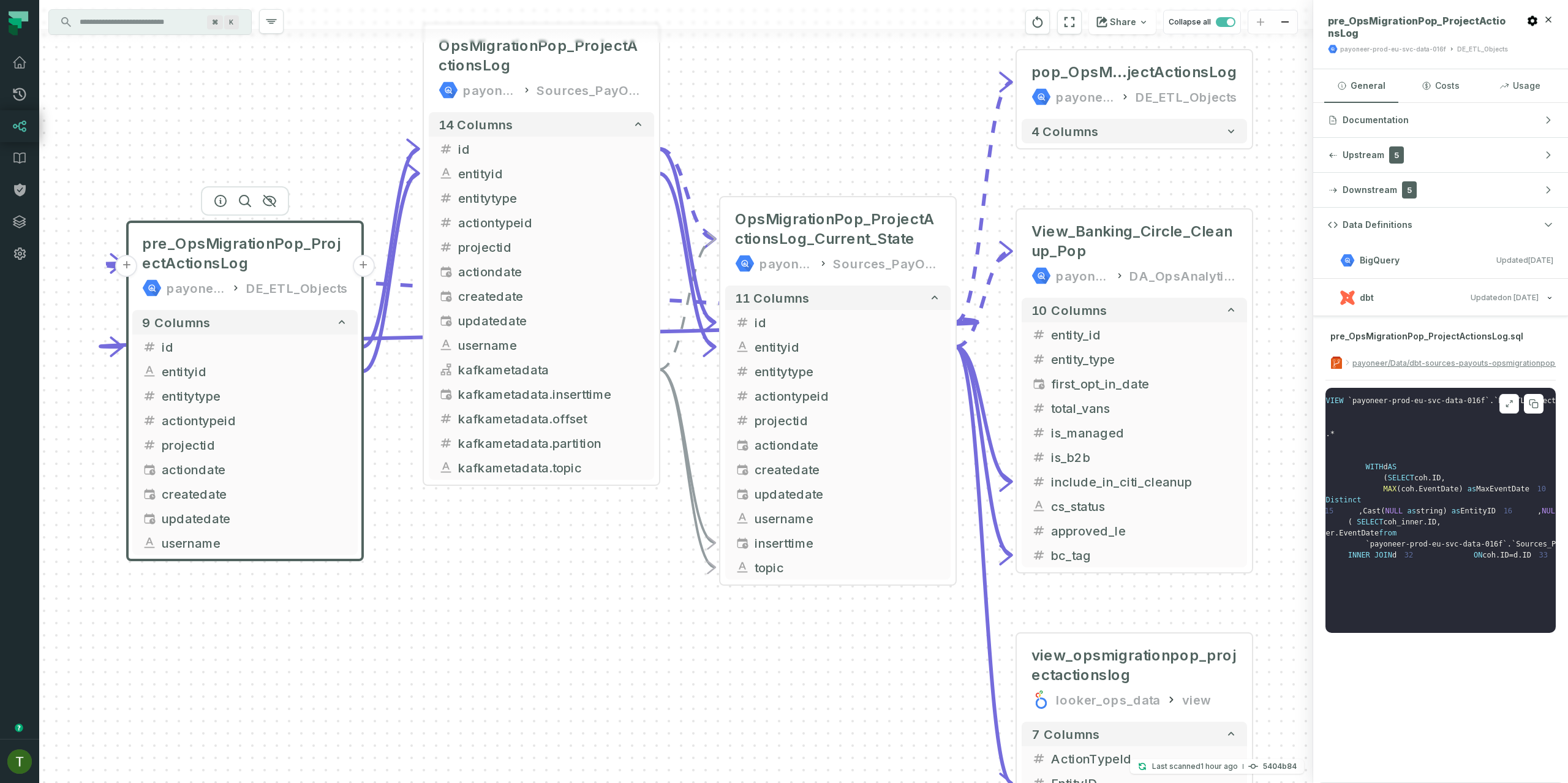
scroll to position [176, 54]
drag, startPoint x: 1407, startPoint y: 619, endPoint x: 1434, endPoint y: 619, distance: 27.0
click at [1434, 619] on pre "1 CREATE VIEW ` payoneer-prod-eu-svc-data-016f ` . ` DE_ETL_Objects ` . ` pre_O…" at bounding box center [1441, 510] width 230 height 245
click at [952, 474] on button "+" at bounding box center [957, 469] width 22 height 22
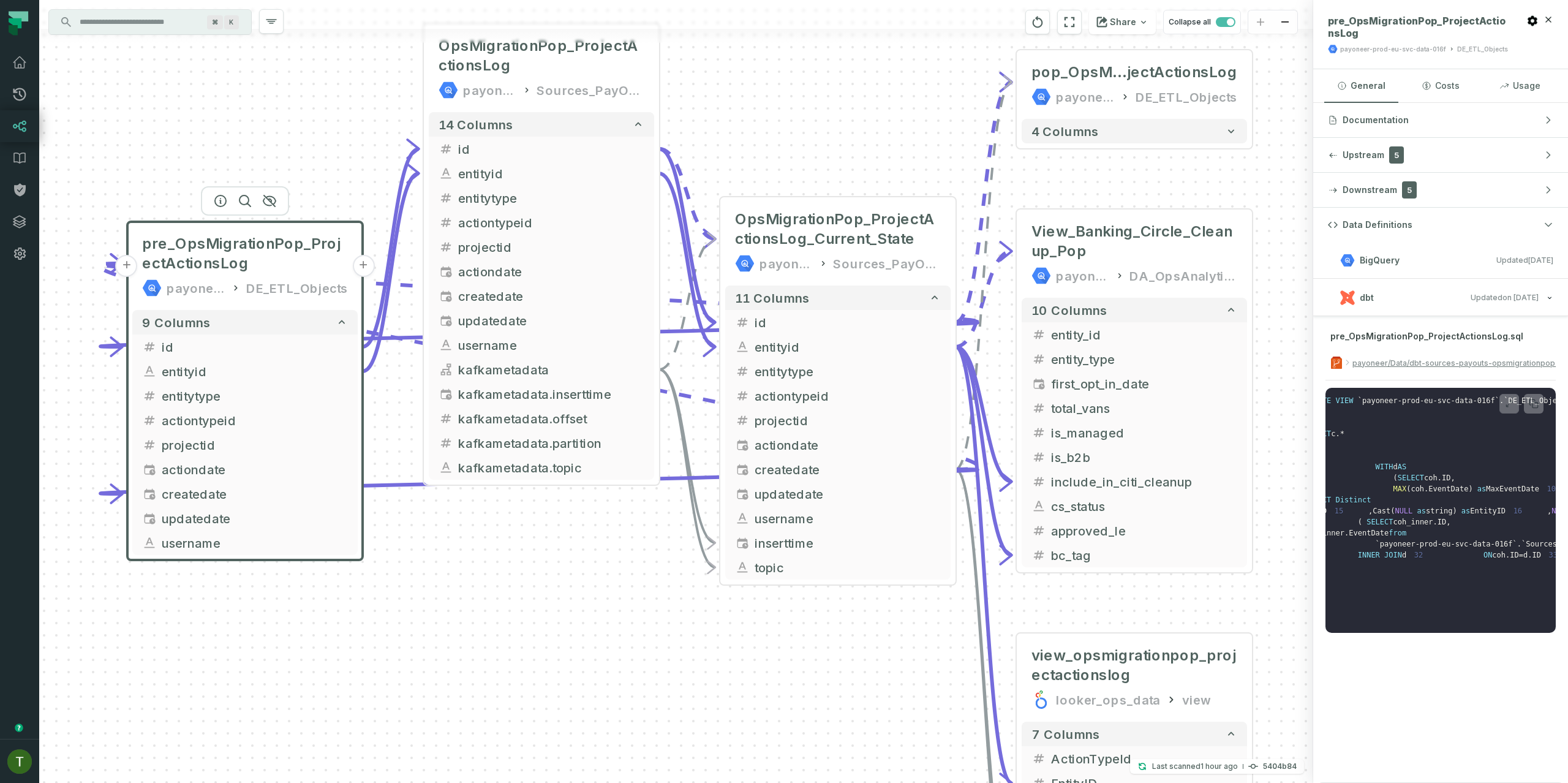
scroll to position [106, 47]
click at [131, 521] on button "+" at bounding box center [126, 518] width 22 height 22
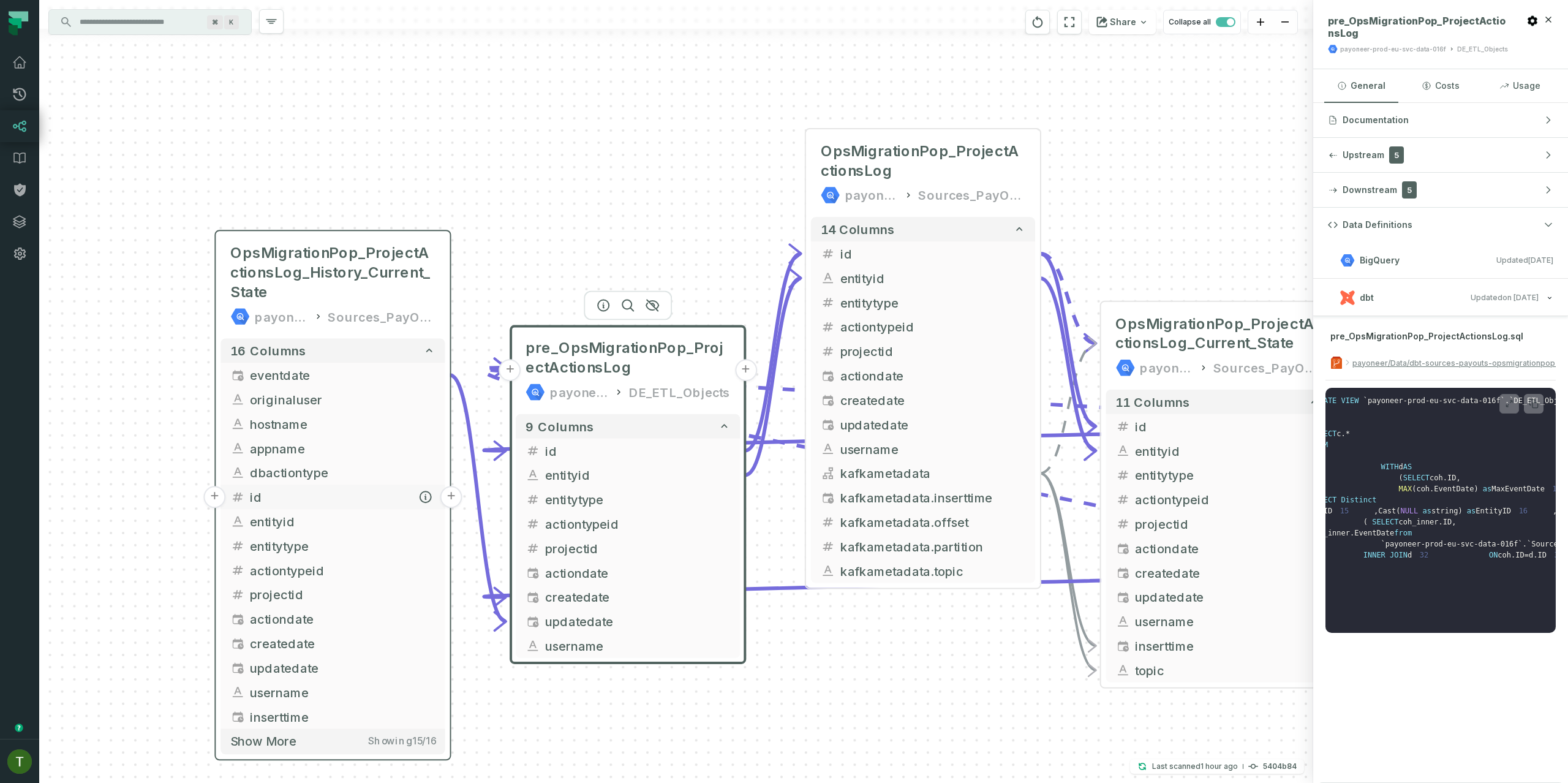
drag, startPoint x: 679, startPoint y: 614, endPoint x: 293, endPoint y: 389, distance: 446.8
click at [250, 487] on span "id" at bounding box center [343, 496] width 186 height 18
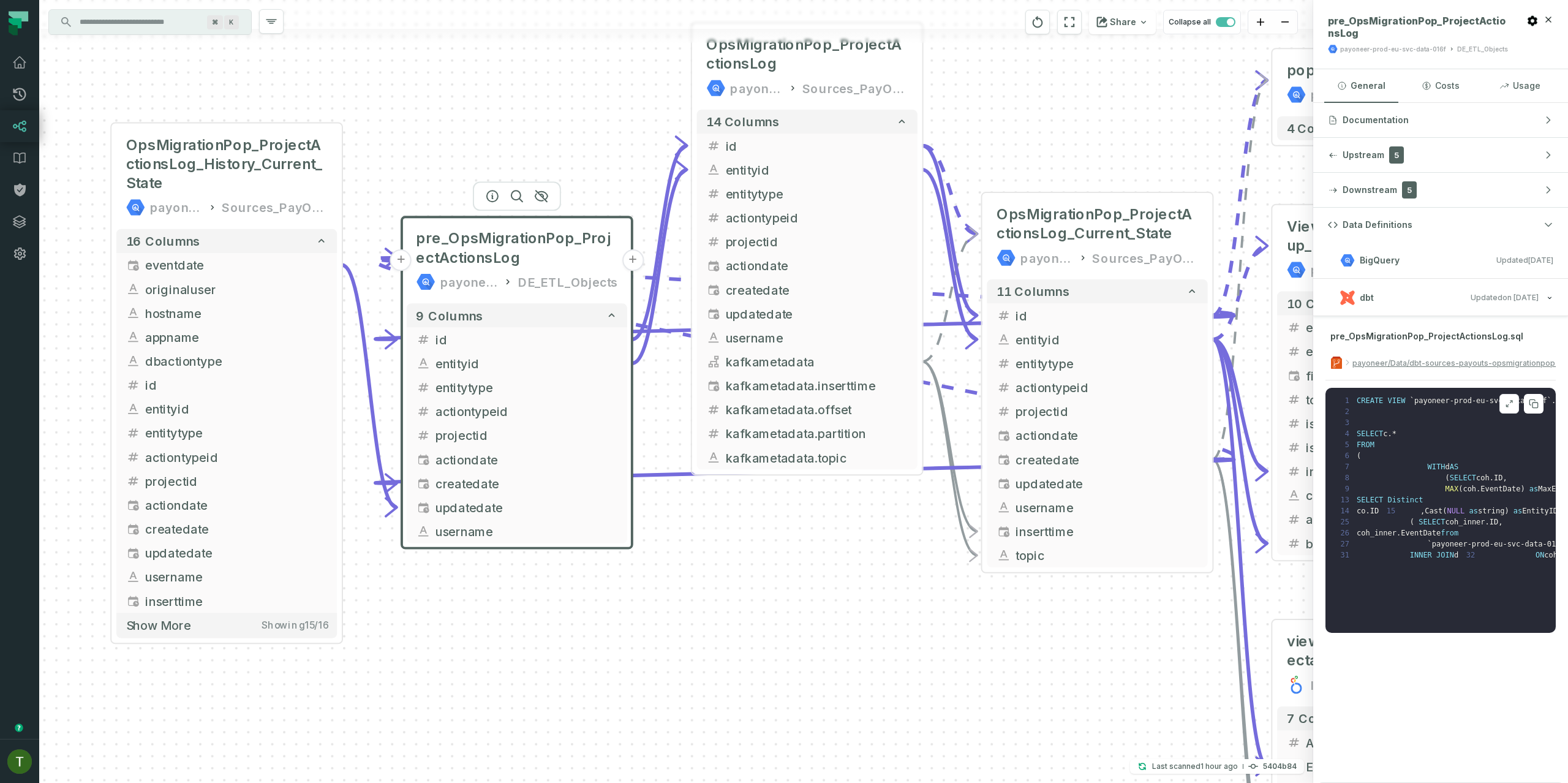
scroll to position [7, 0]
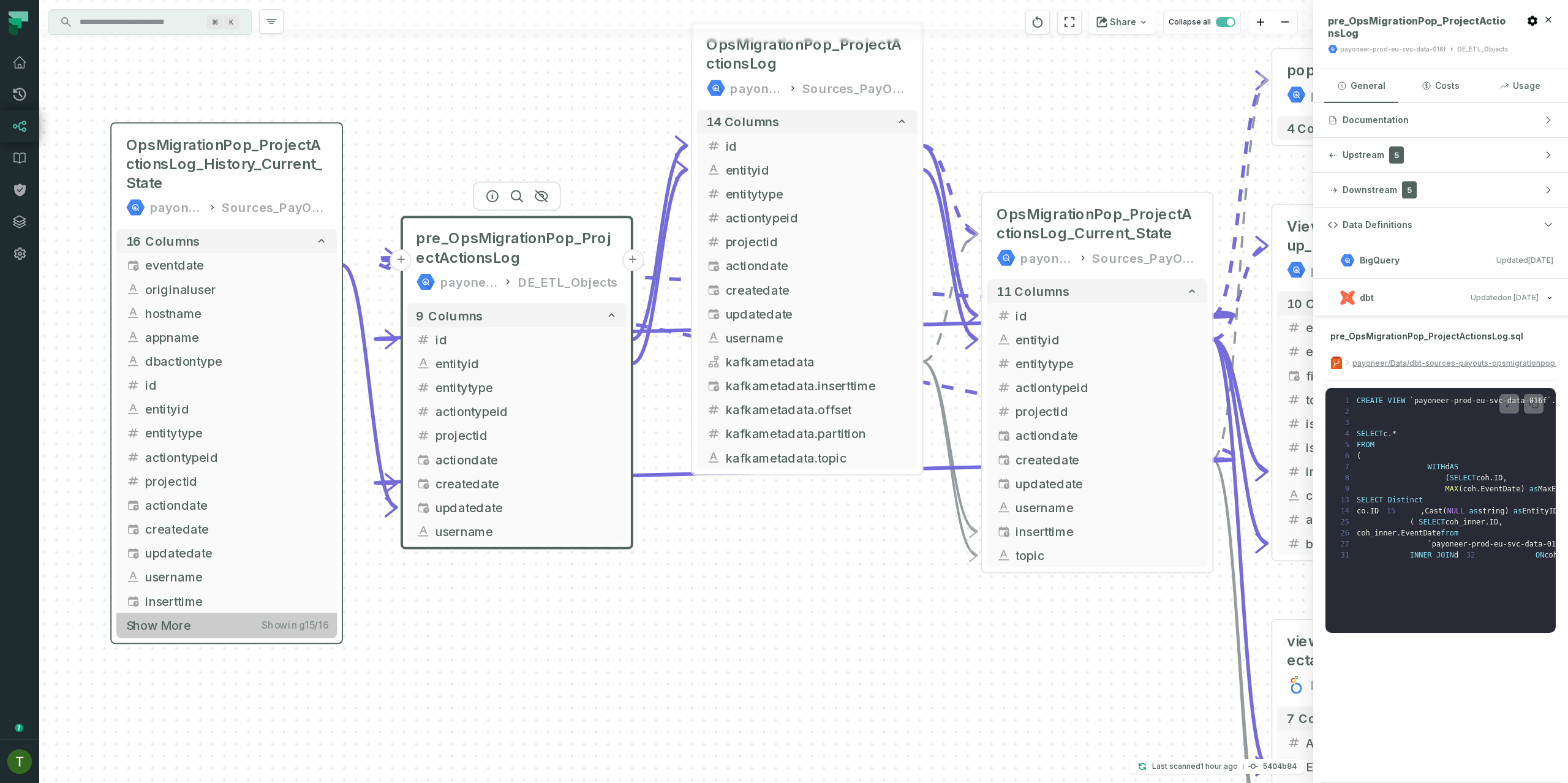
click at [196, 617] on button "Show more Showing 15 / 16" at bounding box center [227, 624] width 220 height 25
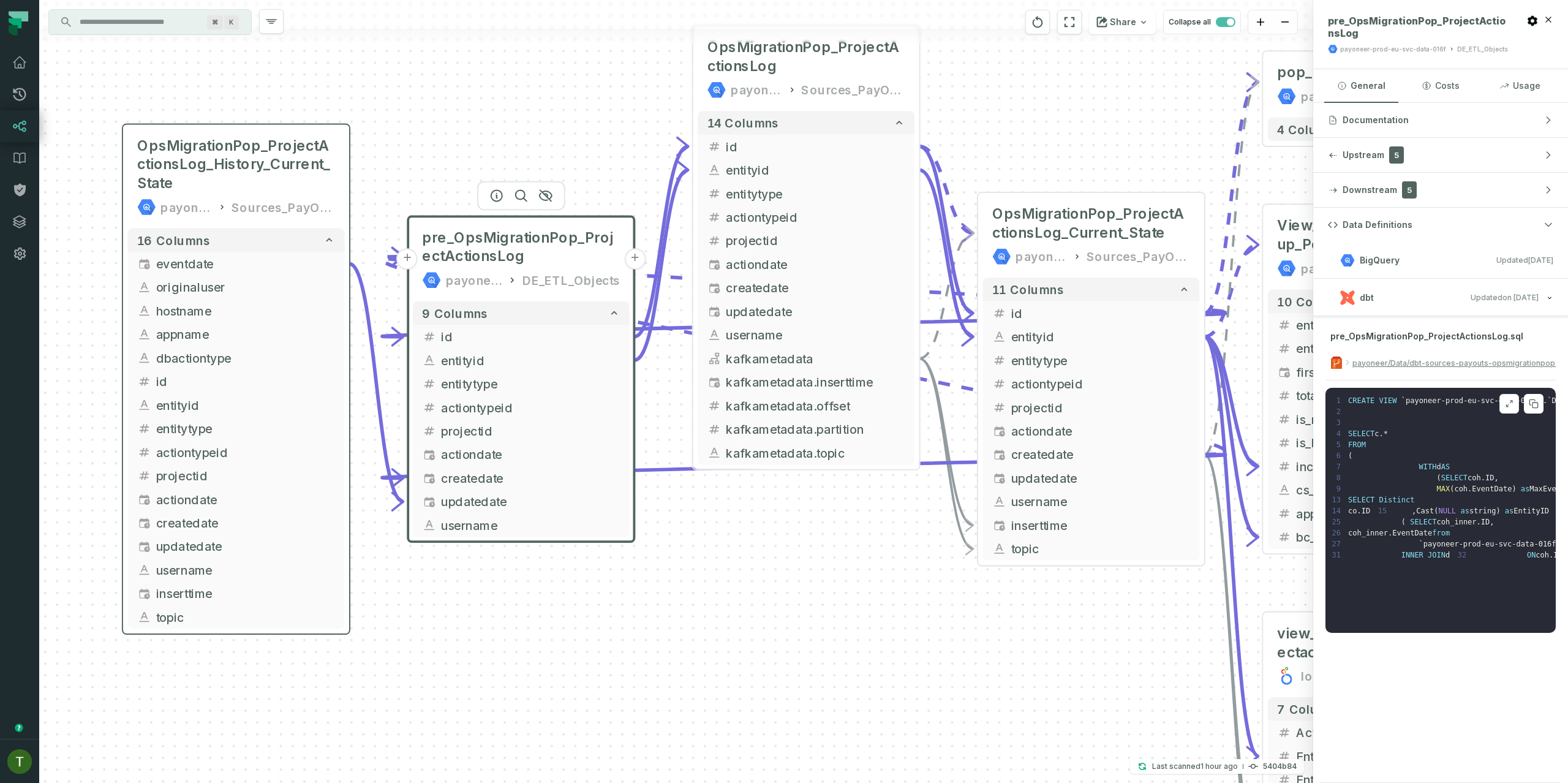
scroll to position [127, 0]
